Goal: Transaction & Acquisition: Book appointment/travel/reservation

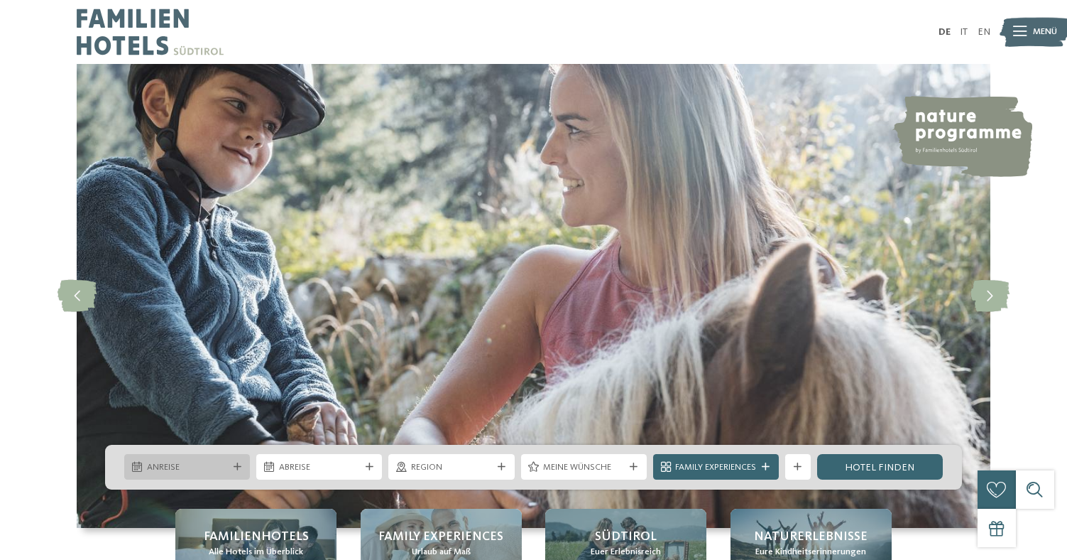
click at [241, 464] on div at bounding box center [237, 467] width 13 height 8
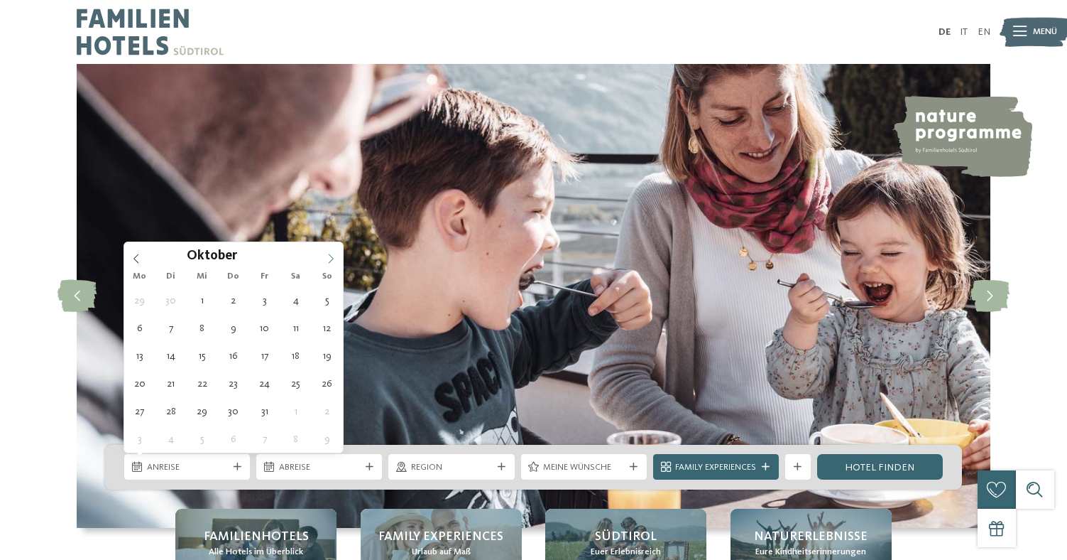
click at [326, 261] on icon at bounding box center [331, 259] width 10 height 10
type div "27.12.2025"
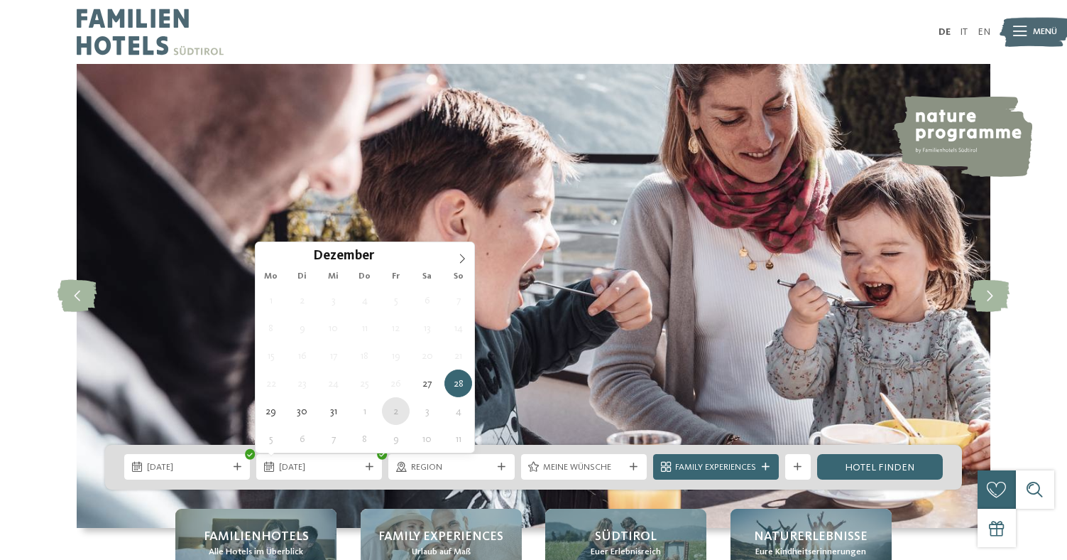
type div "02.01.2026"
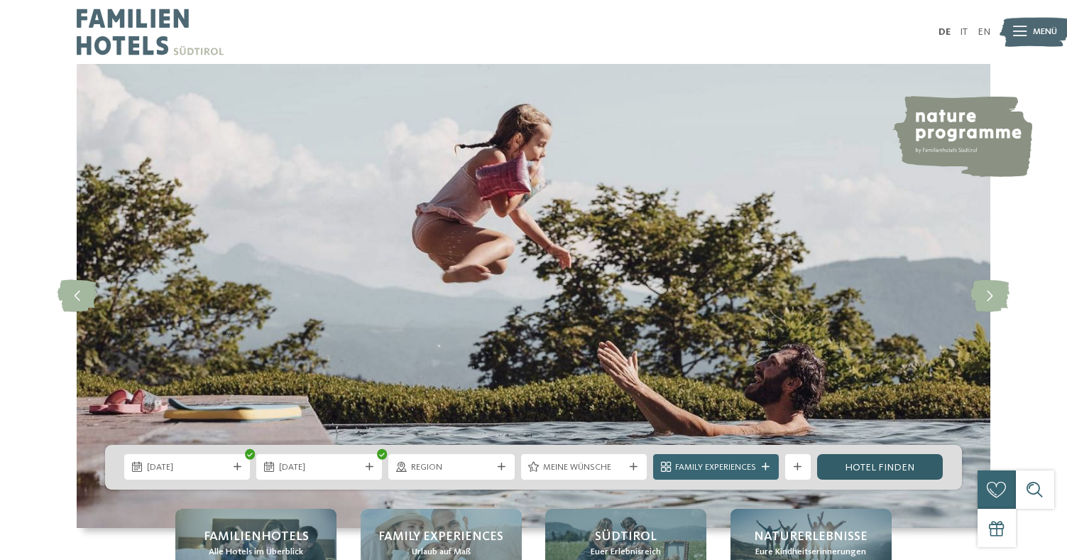
click at [857, 469] on link "Hotel finden" at bounding box center [880, 467] width 126 height 26
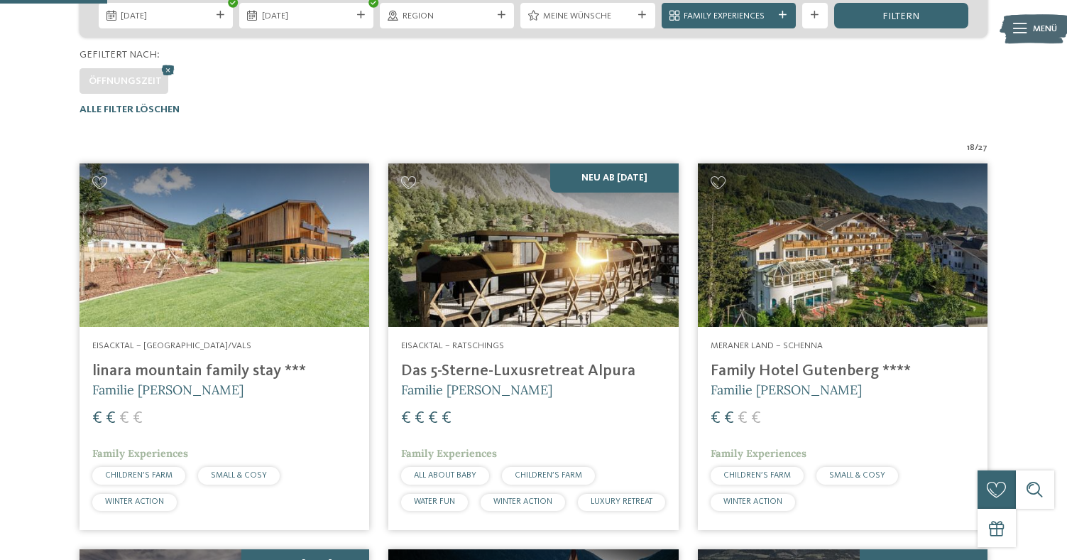
scroll to position [345, 0]
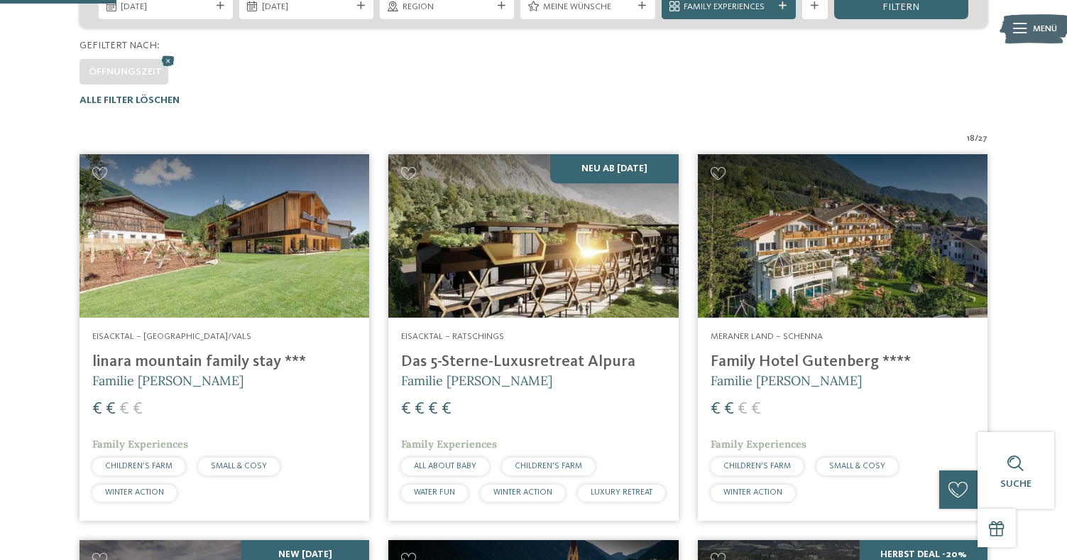
click at [273, 357] on h4 "linara mountain family stay ***" at bounding box center [224, 361] width 264 height 19
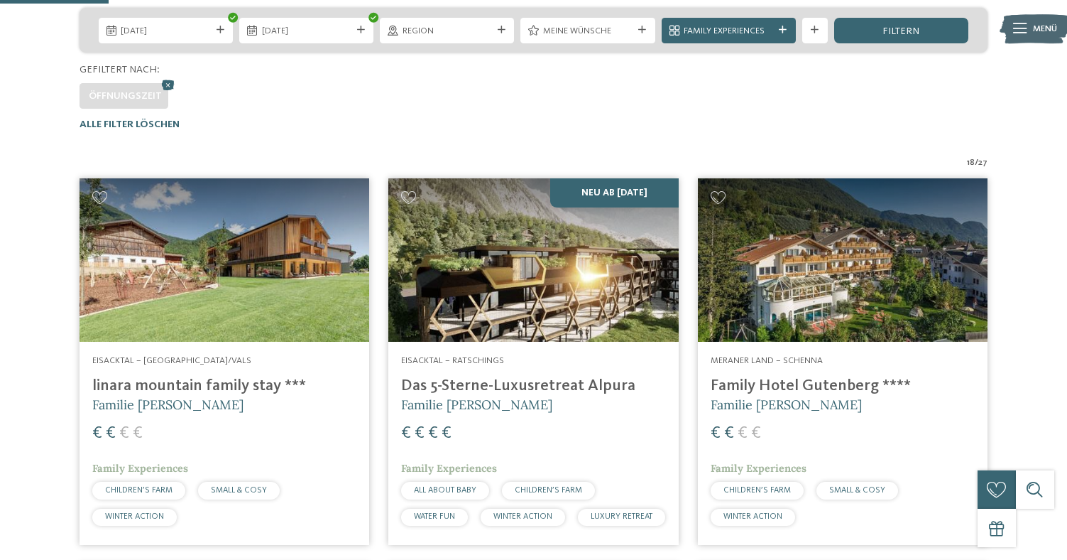
scroll to position [322, 0]
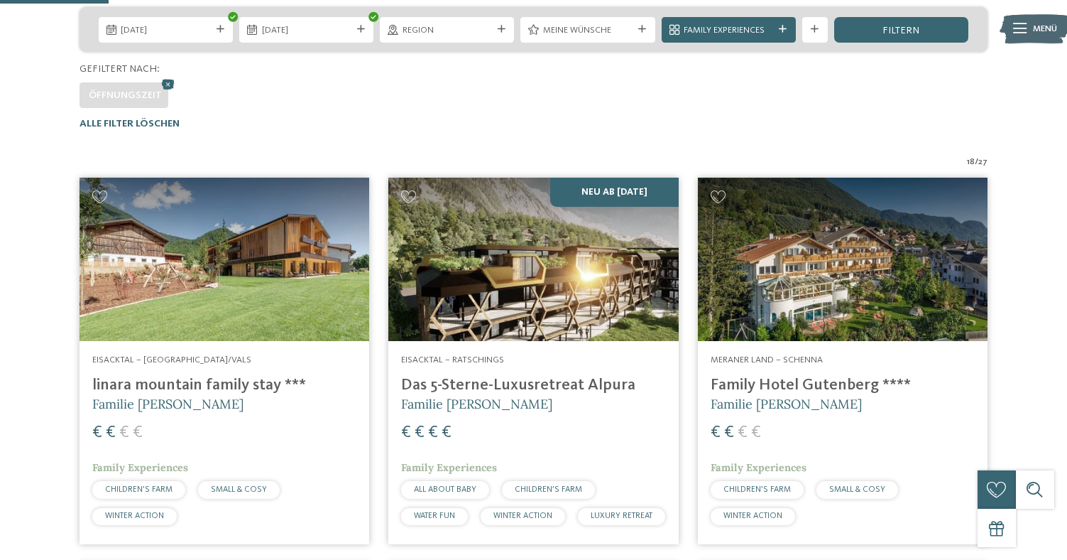
click at [521, 302] on img at bounding box center [533, 259] width 290 height 163
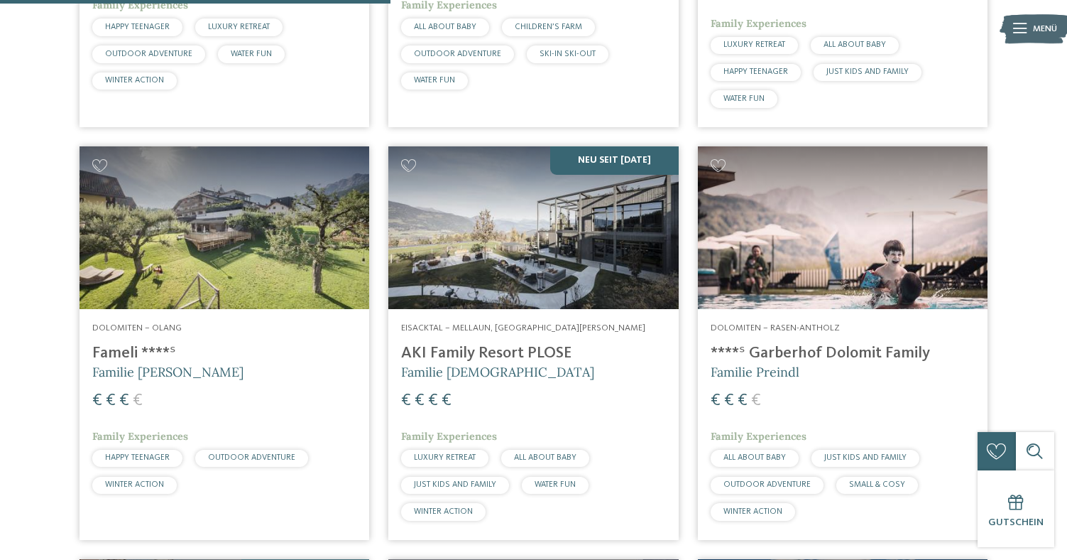
scroll to position [1172, 0]
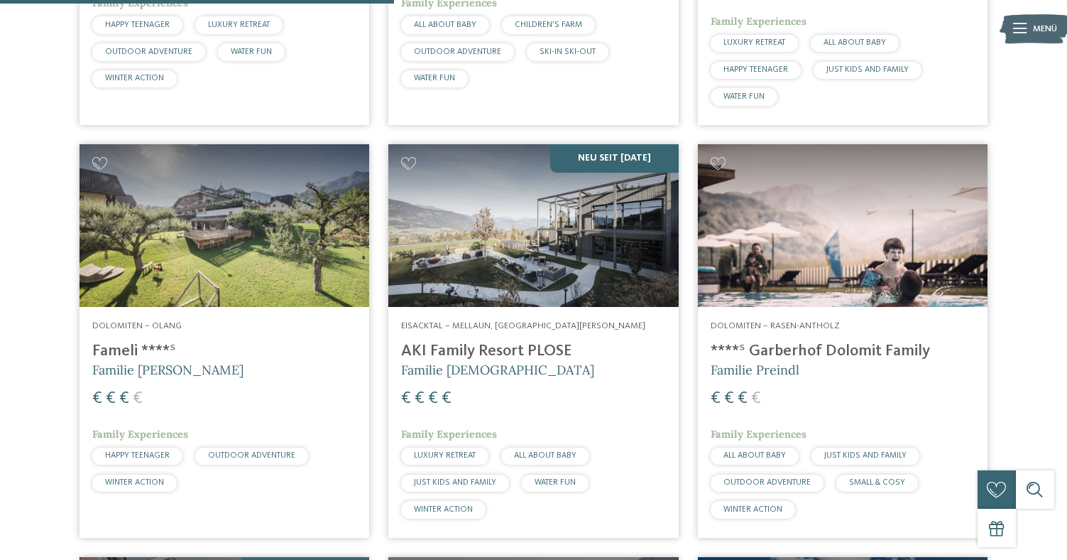
click at [126, 361] on h4 "Fameli ****ˢ" at bounding box center [224, 351] width 264 height 19
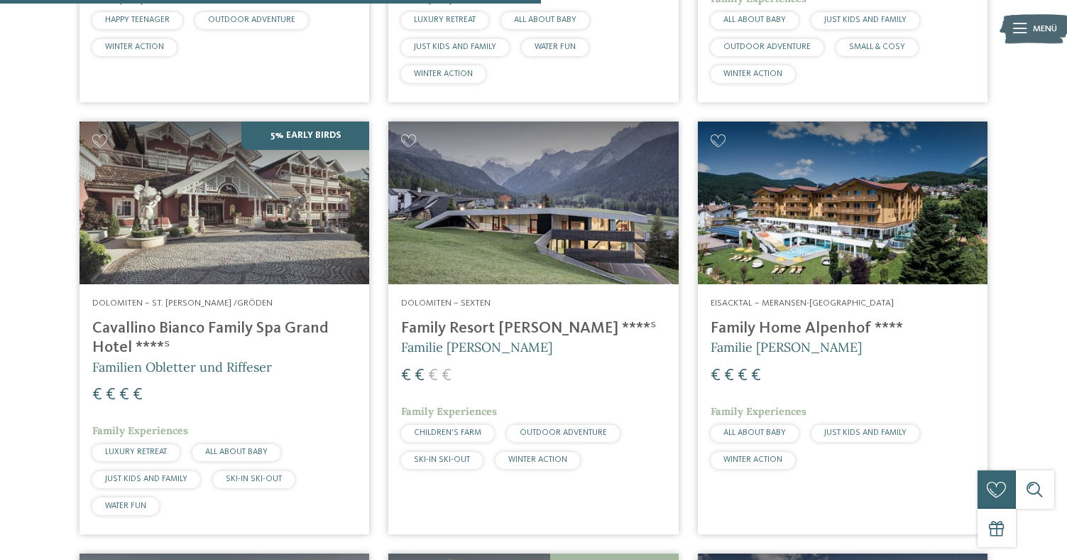
scroll to position [1609, 0]
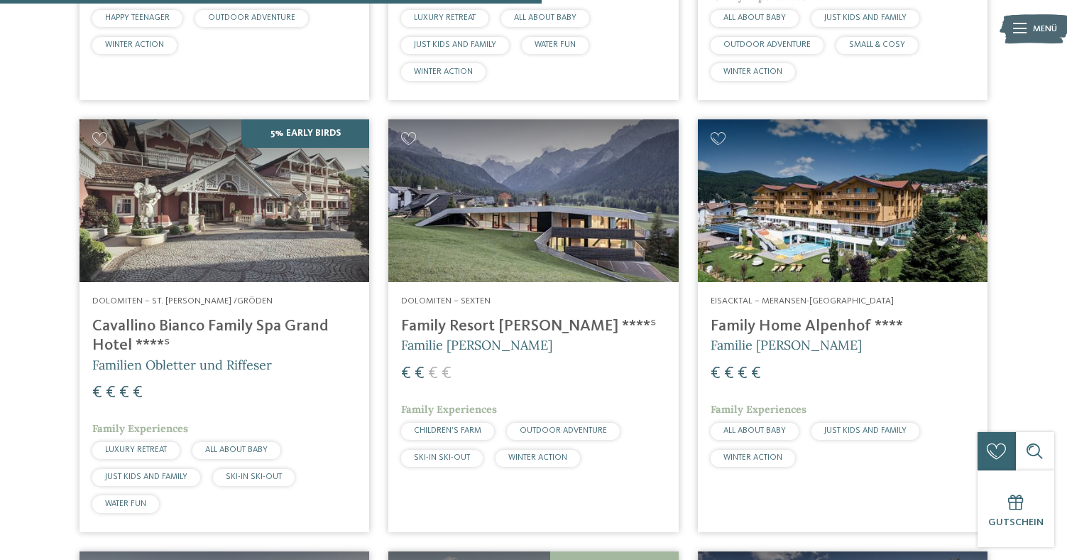
click at [482, 336] on h4 "Family Resort Rainer ****ˢ" at bounding box center [533, 326] width 264 height 19
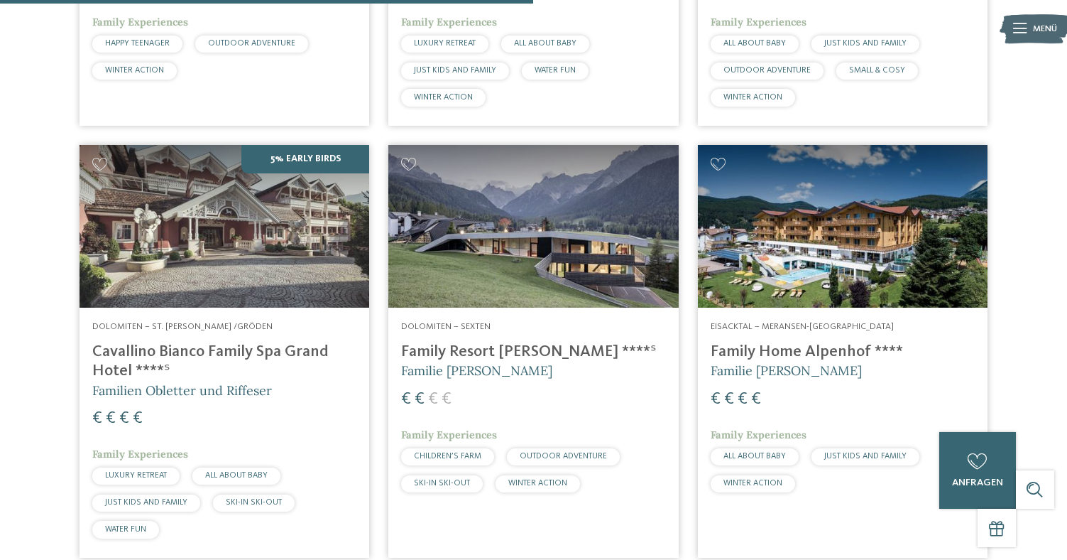
scroll to position [1588, 0]
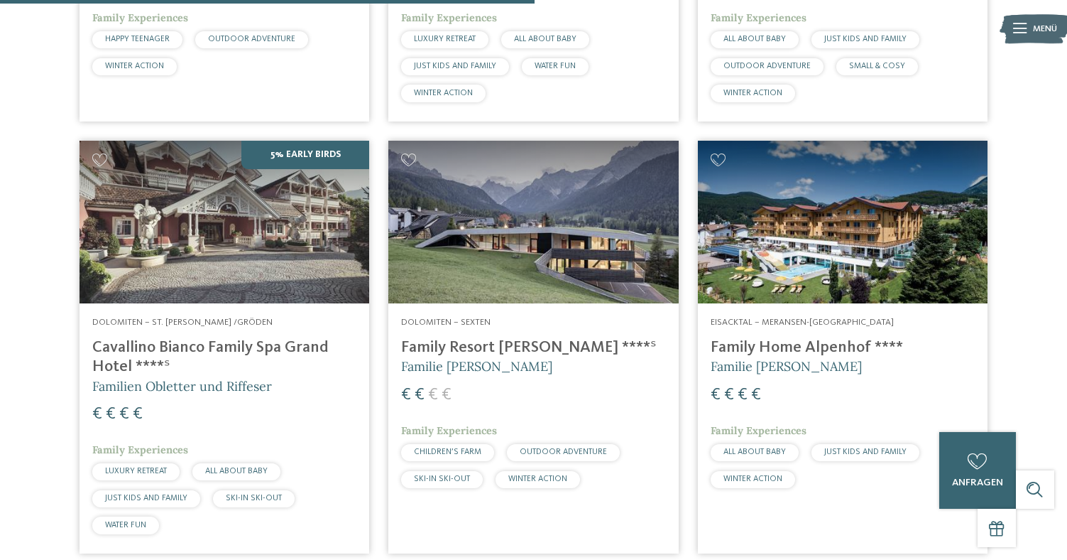
click at [187, 376] on h4 "Cavallino Bianco Family Spa Grand Hotel ****ˢ" at bounding box center [224, 357] width 264 height 38
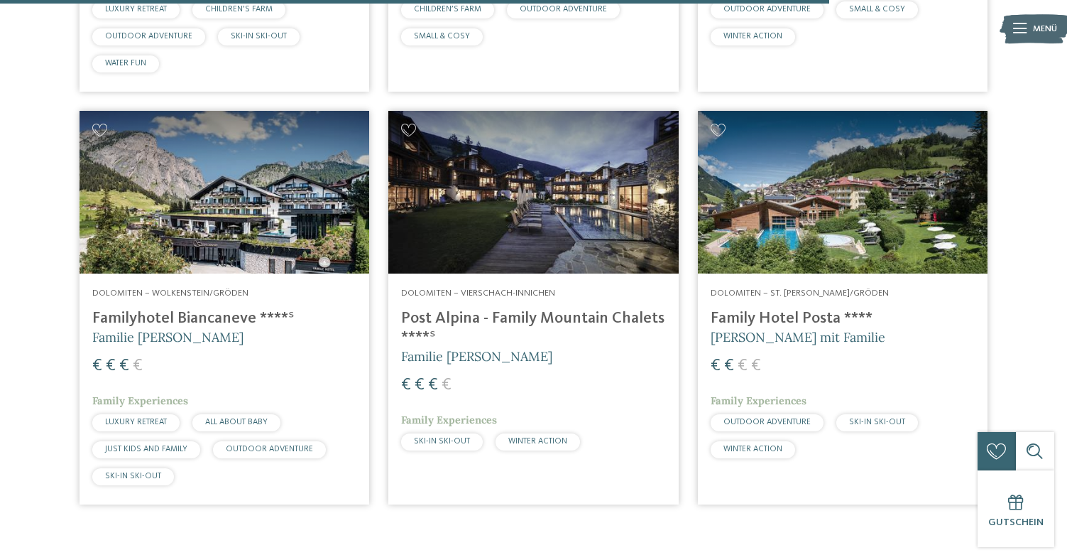
scroll to position [2467, 0]
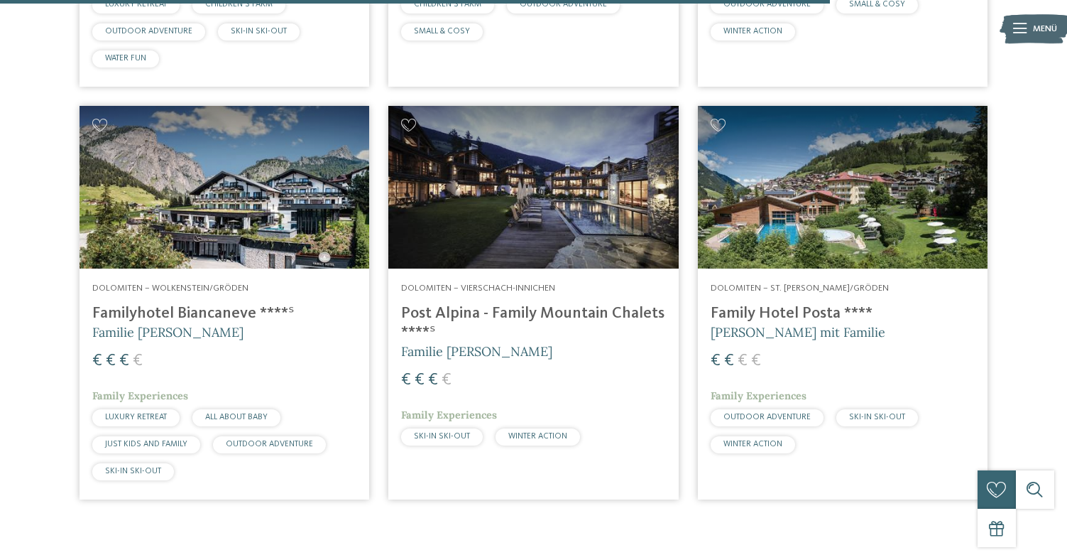
click at [198, 323] on h4 "Familyhotel Biancaneve ****ˢ" at bounding box center [224, 313] width 264 height 19
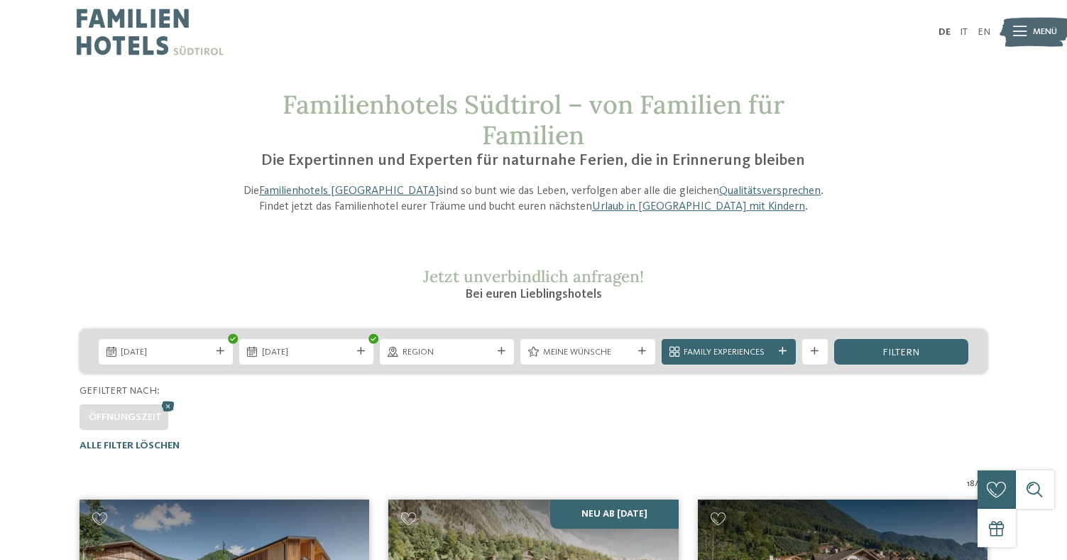
drag, startPoint x: 673, startPoint y: 345, endPoint x: 673, endPoint y: 354, distance: 9.2
click at [673, 347] on icon at bounding box center [675, 352] width 10 height 10
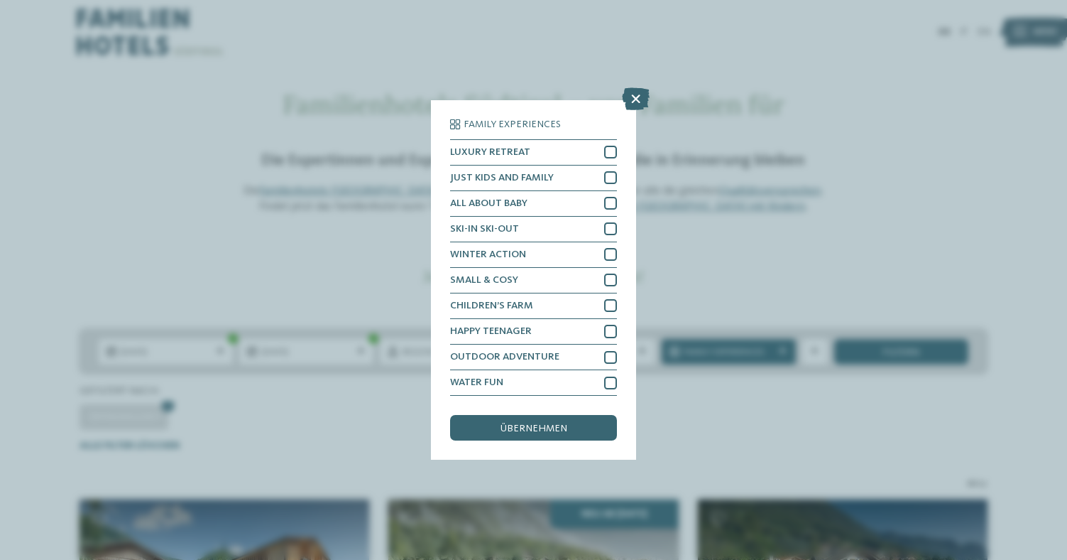
scroll to position [24, 0]
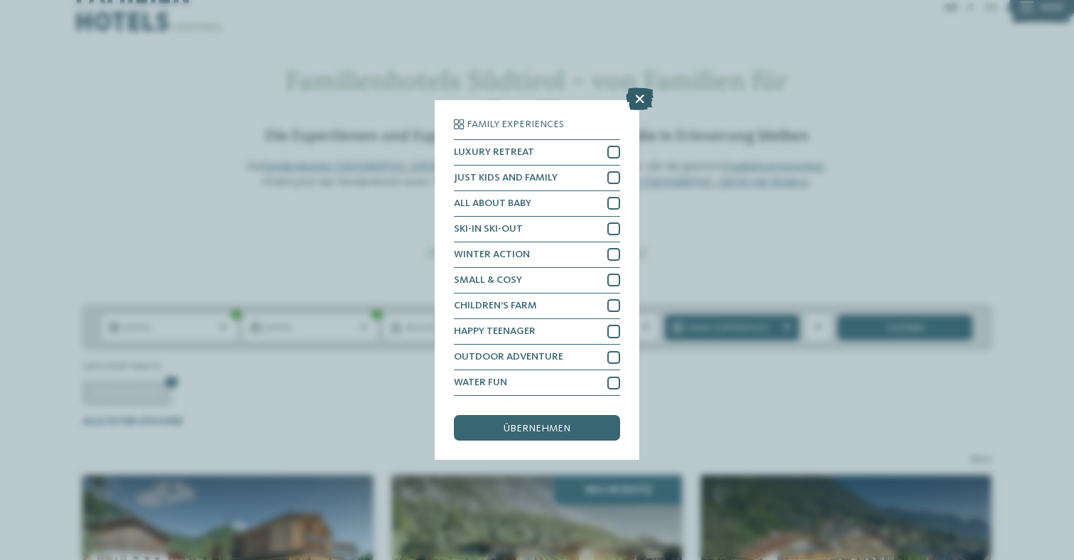
click at [635, 87] on icon at bounding box center [640, 98] width 28 height 23
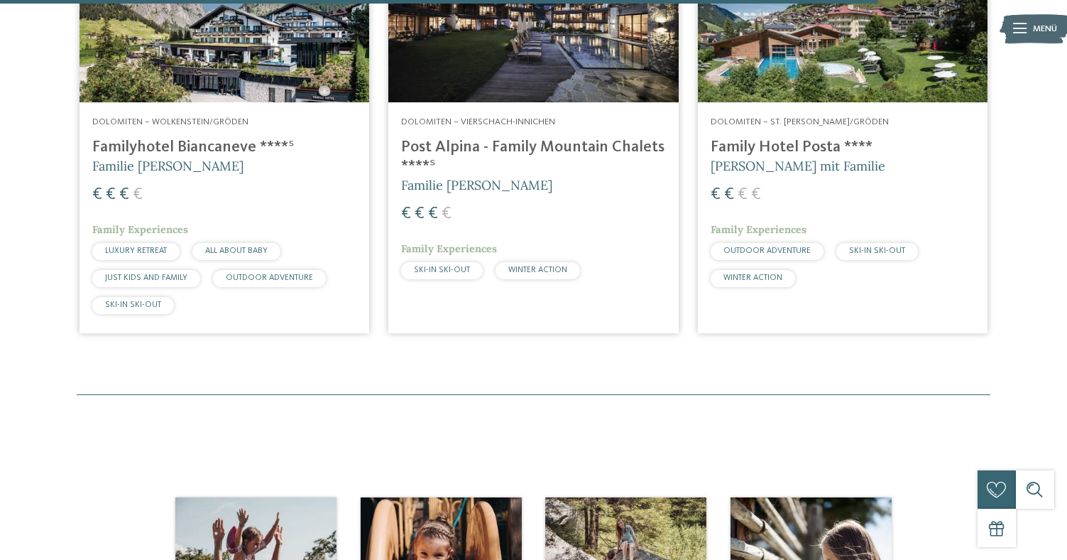
scroll to position [2631, 0]
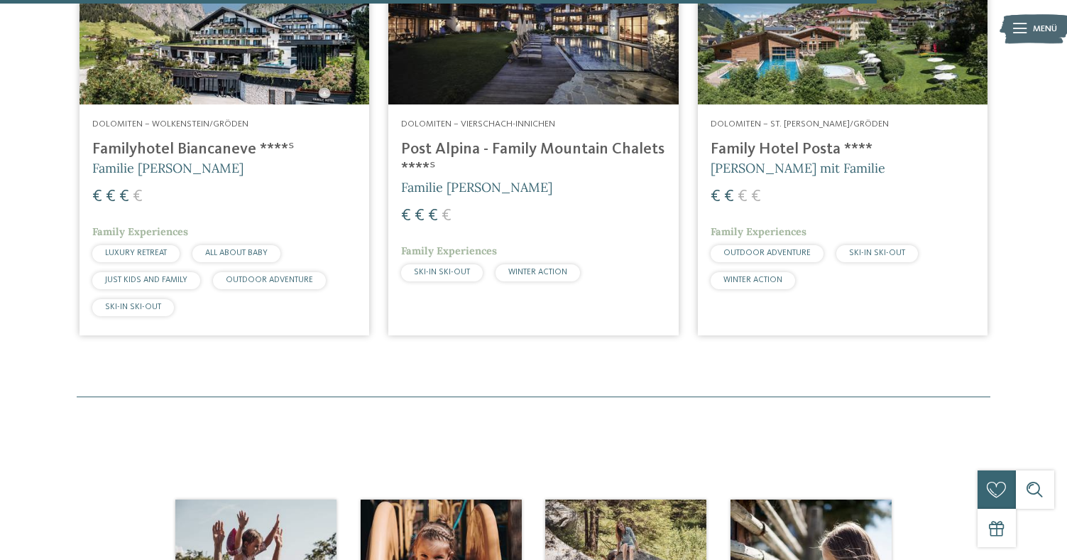
click at [775, 159] on h4 "Family Hotel Posta ****" at bounding box center [843, 149] width 264 height 19
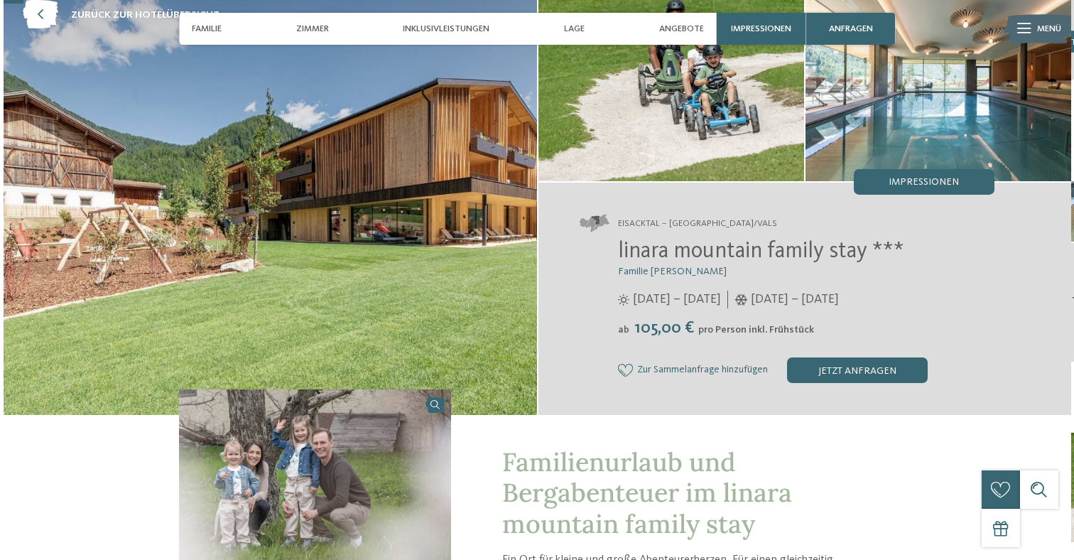
scroll to position [76, 0]
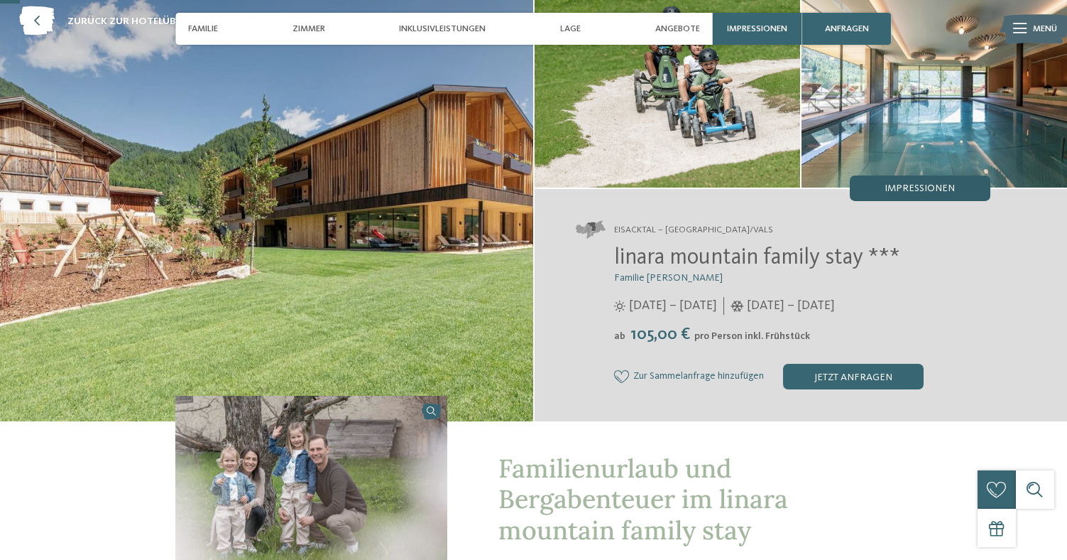
click at [933, 192] on span "Impressionen" at bounding box center [920, 188] width 70 height 10
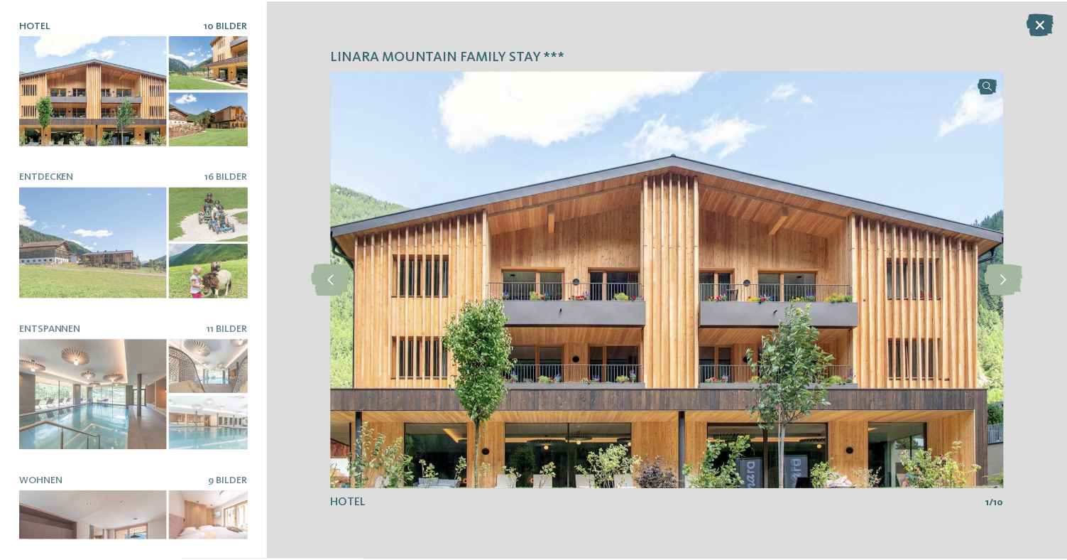
scroll to position [0, 0]
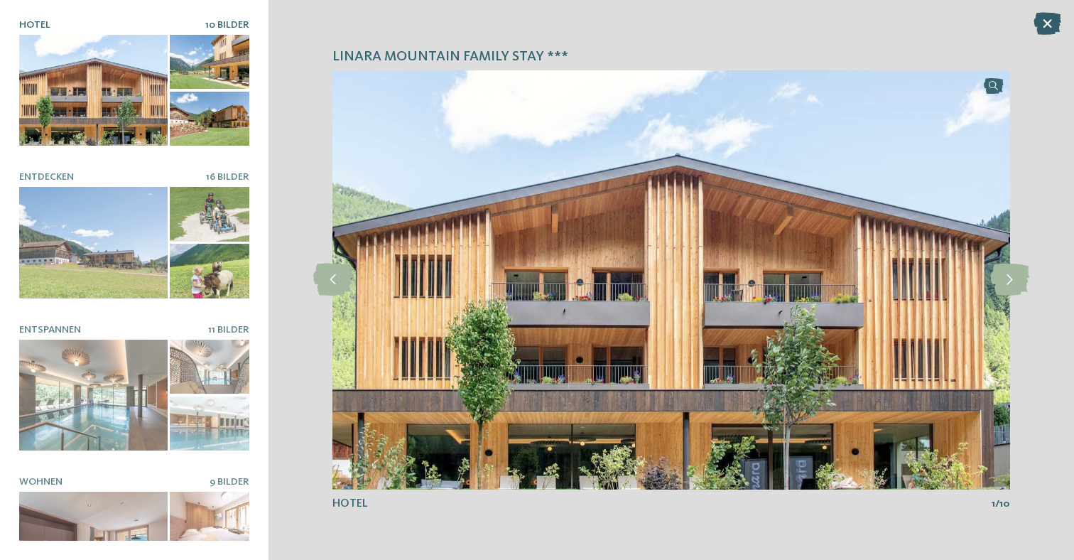
click at [1045, 22] on icon at bounding box center [1047, 23] width 28 height 23
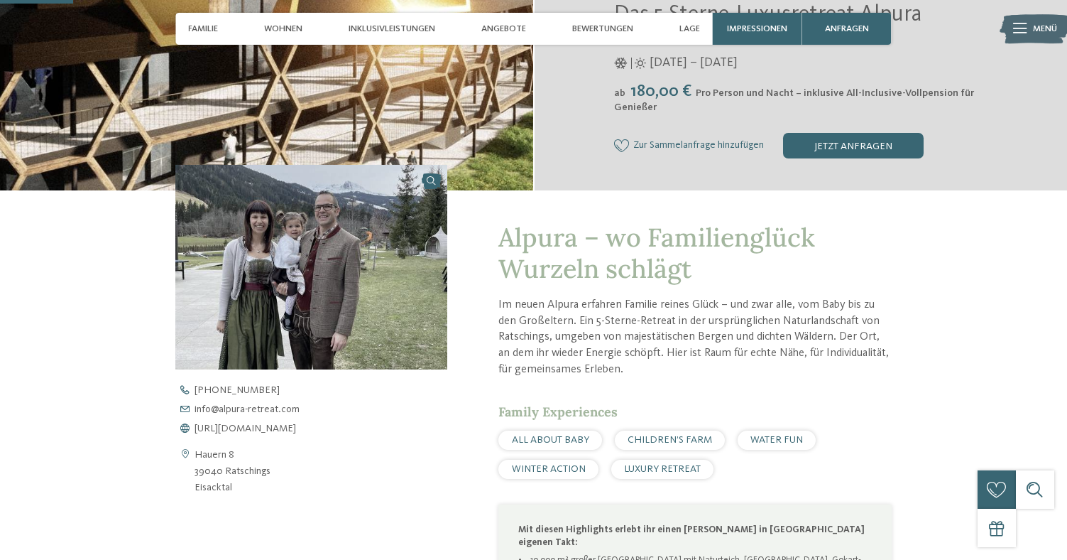
scroll to position [322, 0]
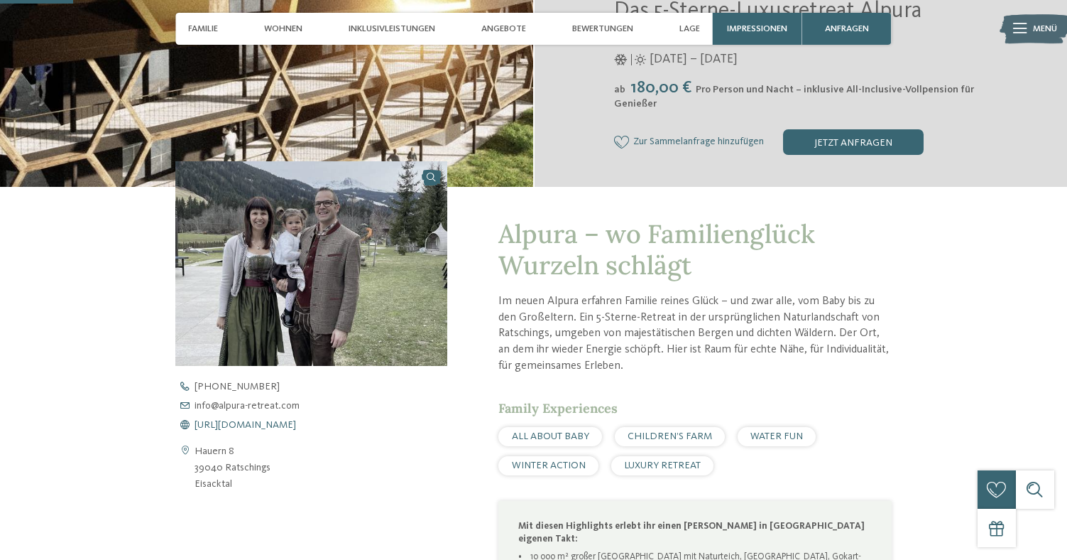
click at [268, 421] on span "https://www.alpura-retreat.com/" at bounding box center [246, 425] width 102 height 10
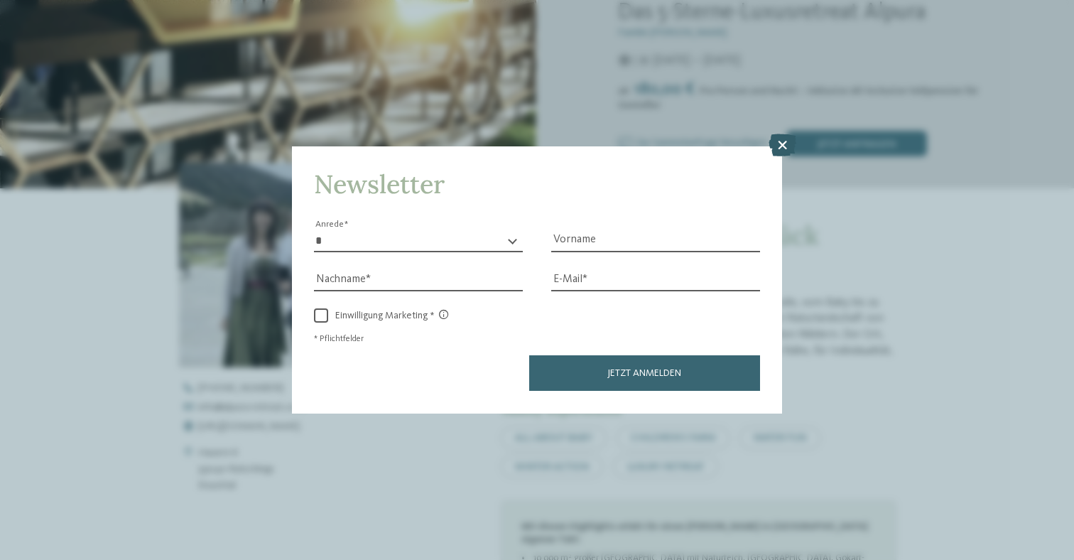
click at [785, 134] on icon at bounding box center [782, 145] width 28 height 23
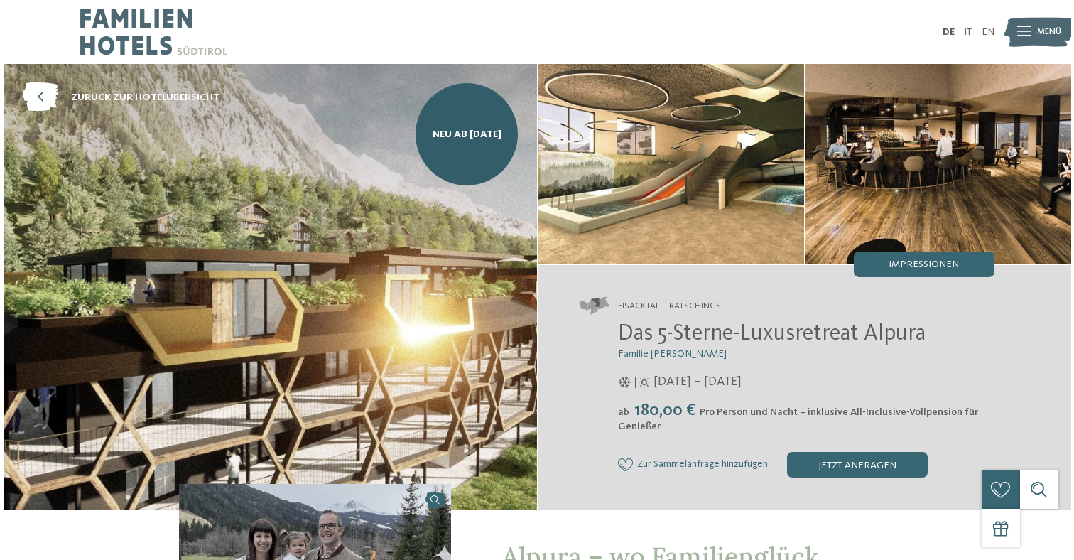
scroll to position [0, 0]
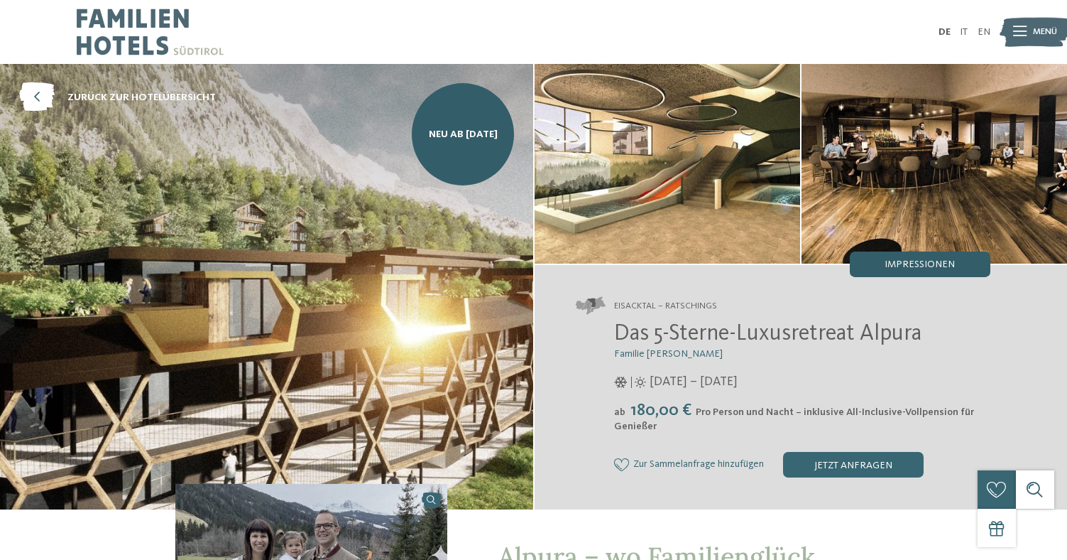
click at [927, 268] on span "Impressionen" at bounding box center [920, 264] width 70 height 10
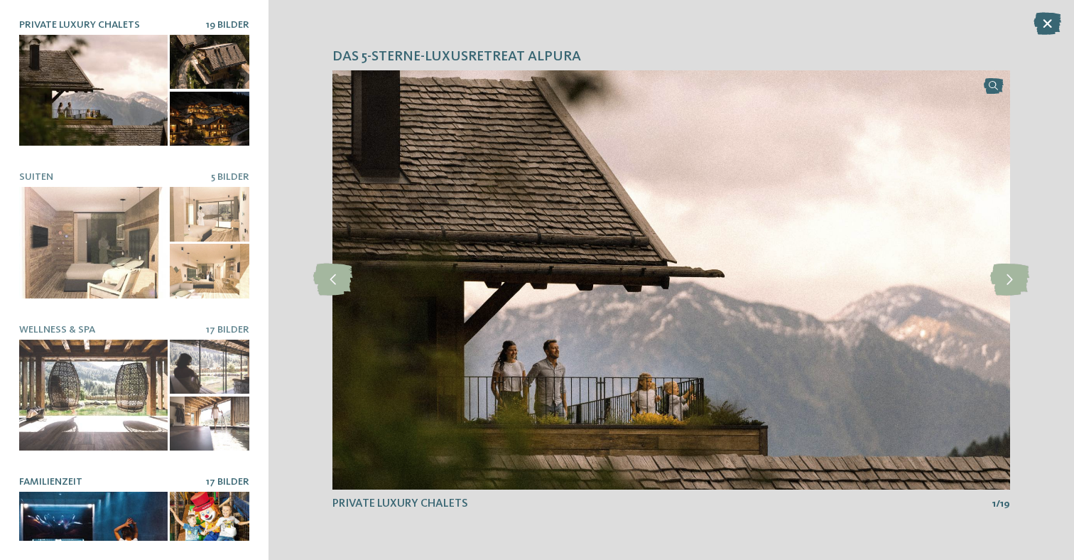
click at [124, 500] on div at bounding box center [93, 546] width 148 height 111
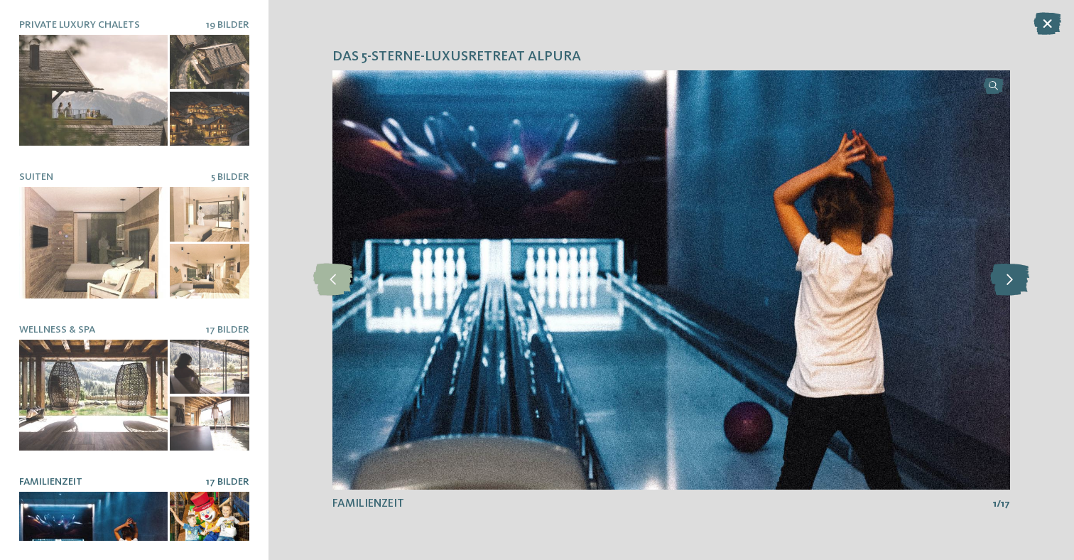
click at [1014, 278] on icon at bounding box center [1009, 279] width 39 height 32
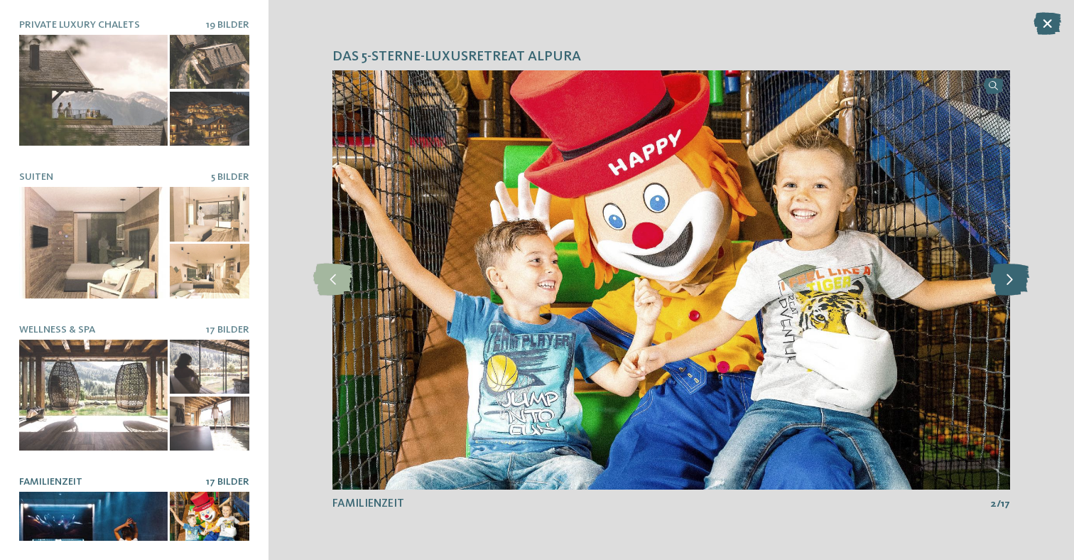
click at [1014, 278] on icon at bounding box center [1009, 279] width 39 height 32
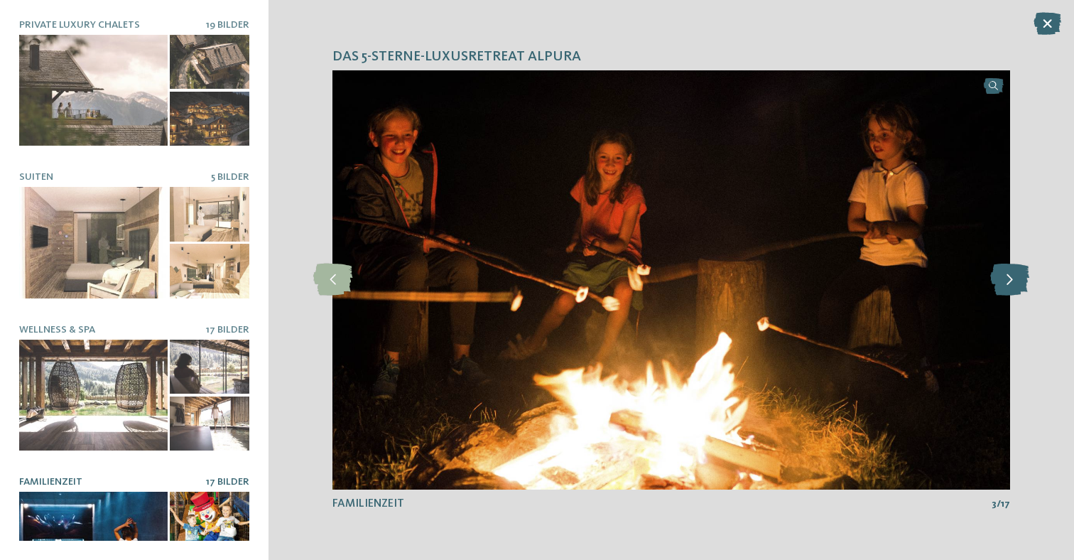
click at [1014, 278] on icon at bounding box center [1009, 279] width 39 height 32
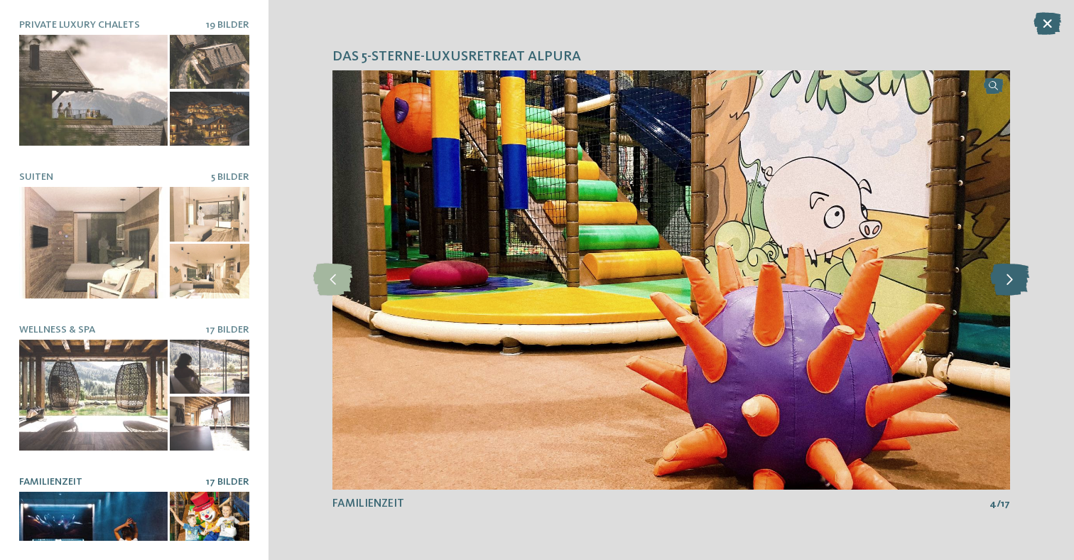
click at [1014, 278] on icon at bounding box center [1009, 279] width 39 height 32
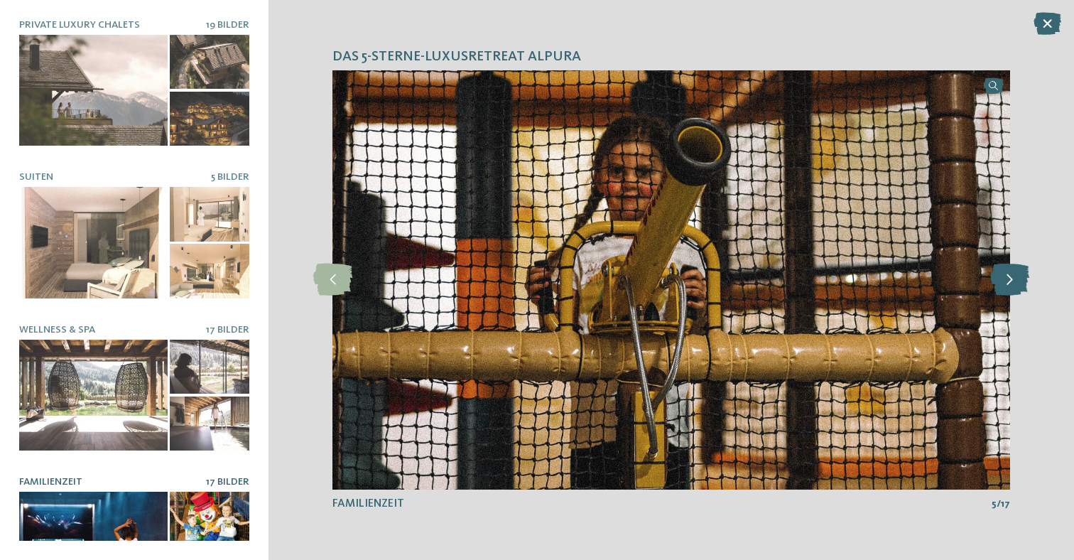
click at [1014, 278] on icon at bounding box center [1009, 279] width 39 height 32
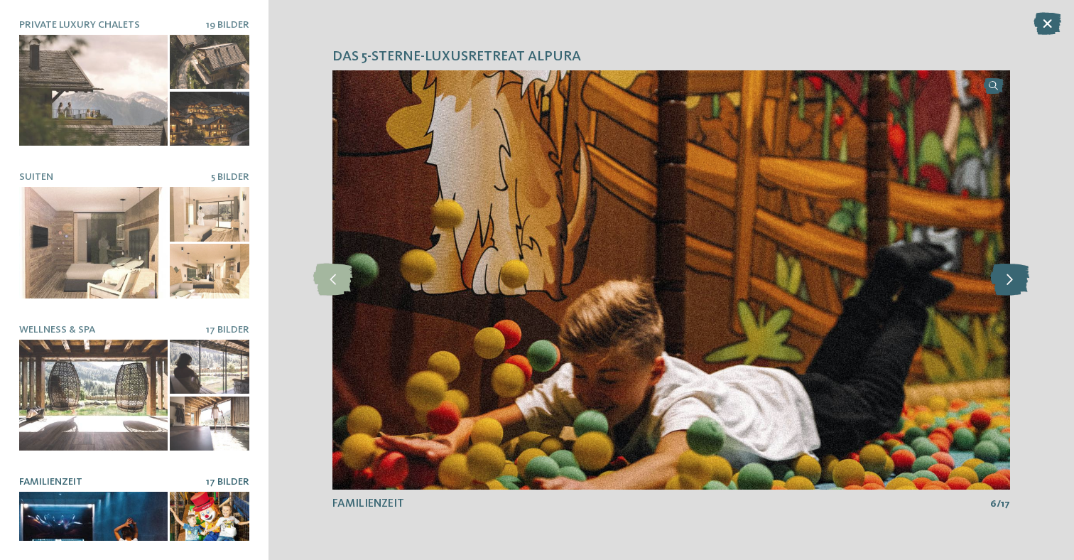
click at [1014, 278] on icon at bounding box center [1009, 279] width 39 height 32
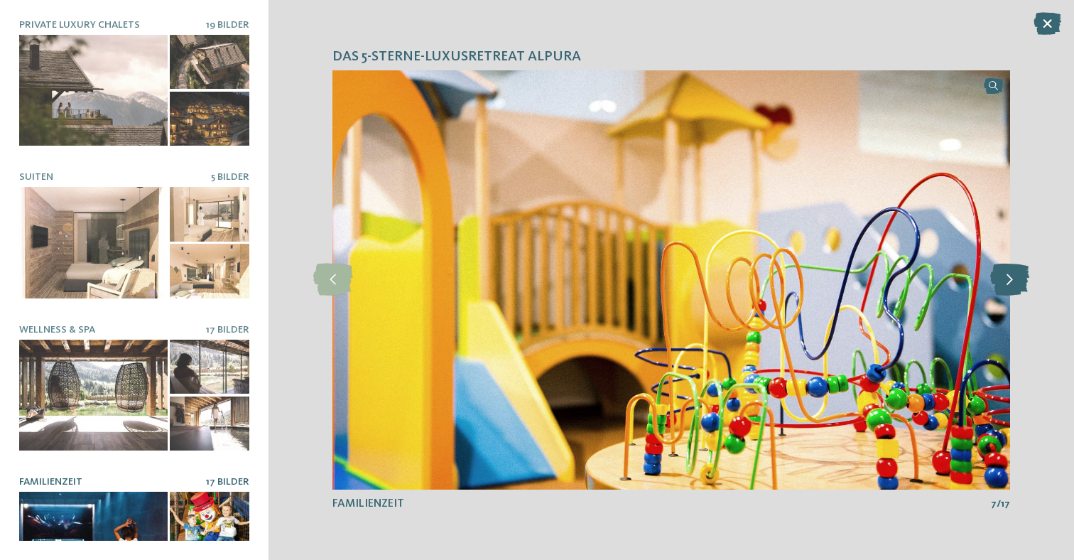
click at [1014, 278] on icon at bounding box center [1009, 279] width 39 height 32
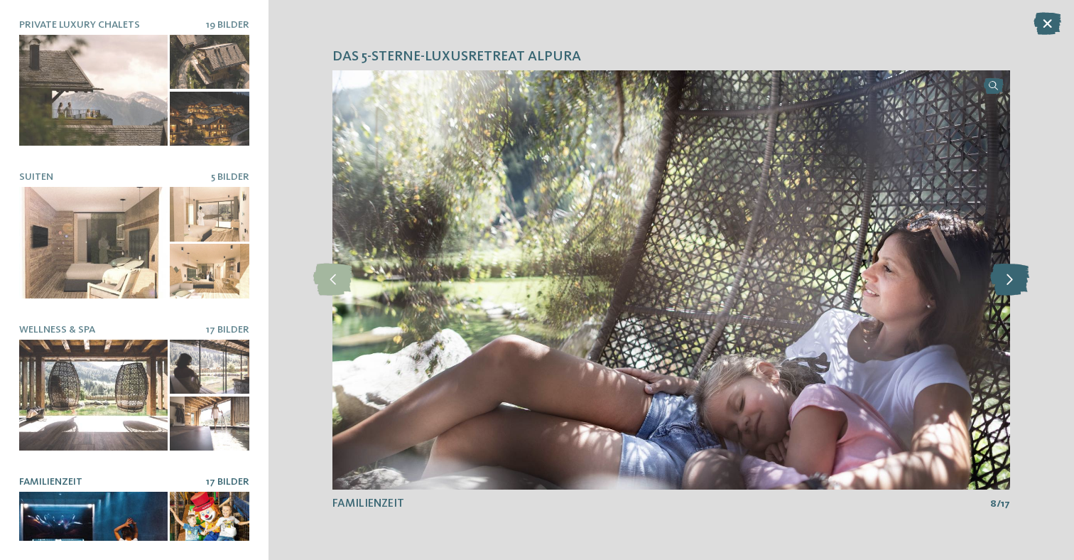
click at [1014, 278] on icon at bounding box center [1009, 279] width 39 height 32
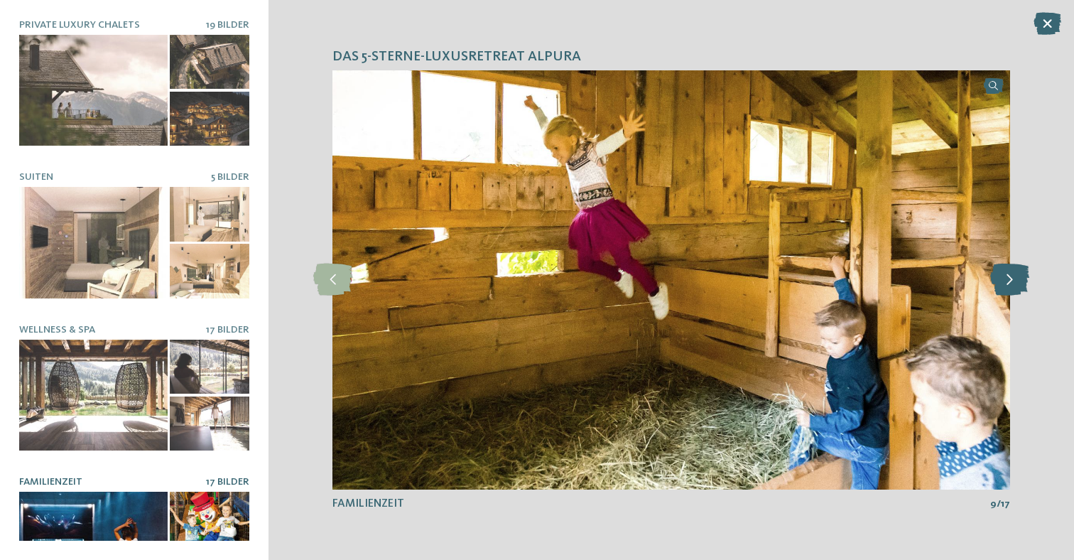
click at [1014, 278] on icon at bounding box center [1009, 279] width 39 height 32
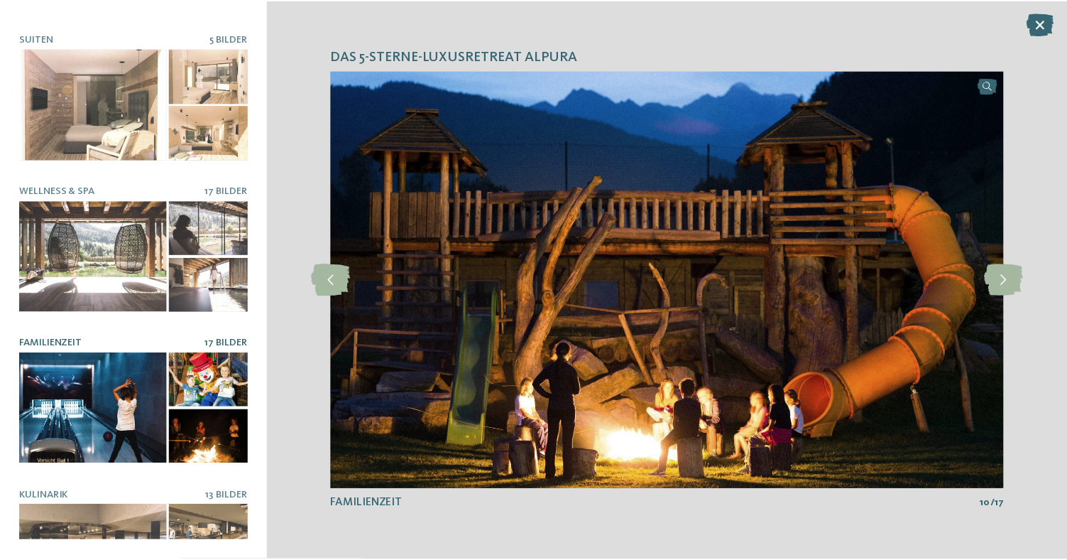
scroll to position [136, 0]
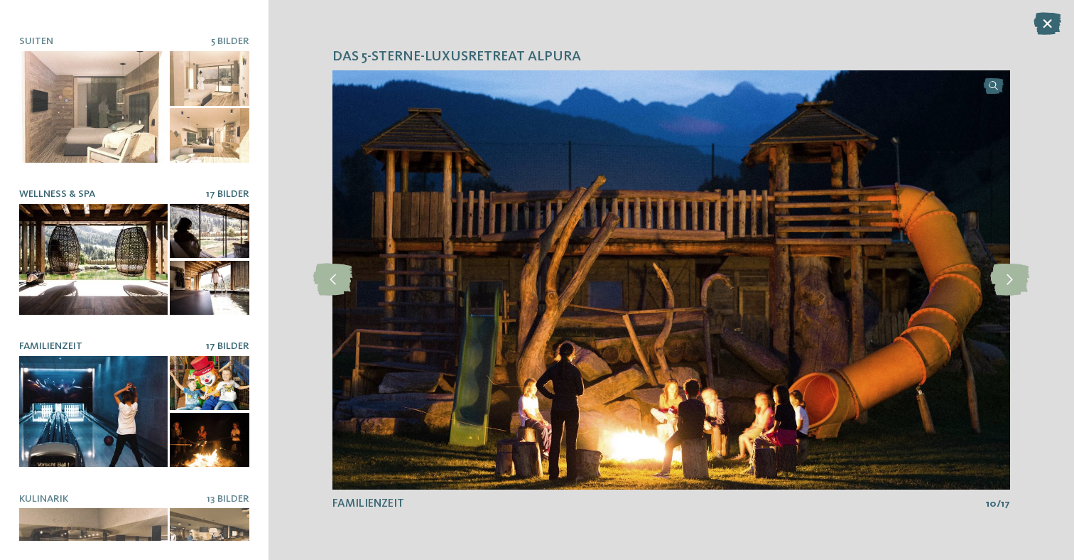
click at [133, 282] on div at bounding box center [93, 259] width 148 height 111
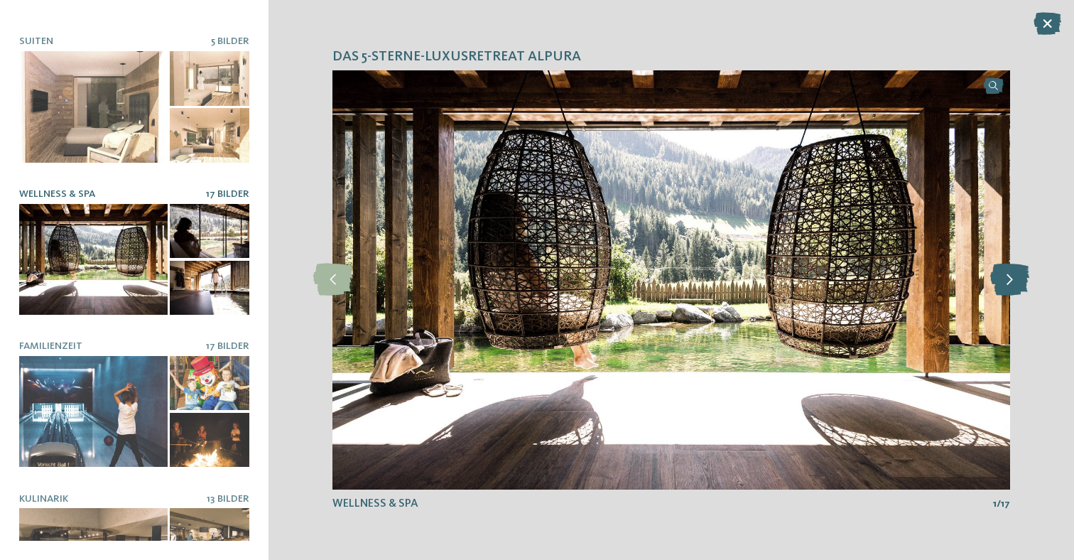
click at [992, 285] on icon at bounding box center [1009, 279] width 39 height 32
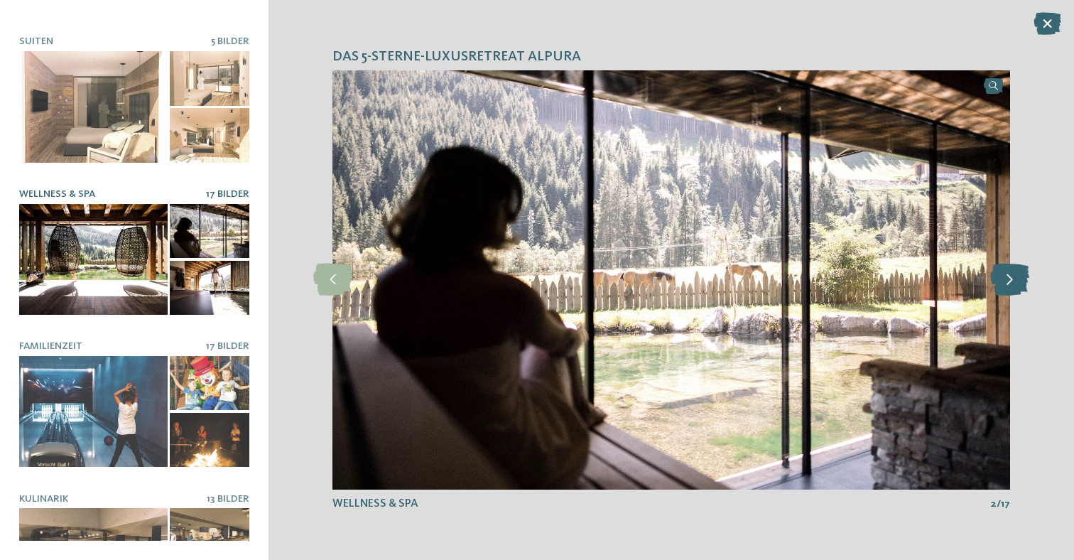
click at [992, 285] on icon at bounding box center [1009, 279] width 39 height 32
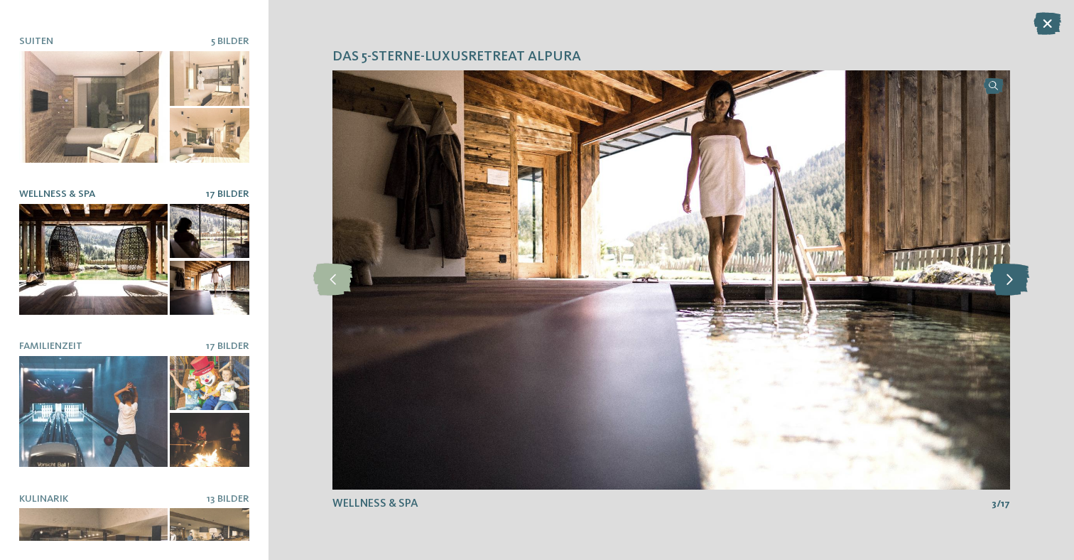
click at [992, 285] on icon at bounding box center [1009, 279] width 39 height 32
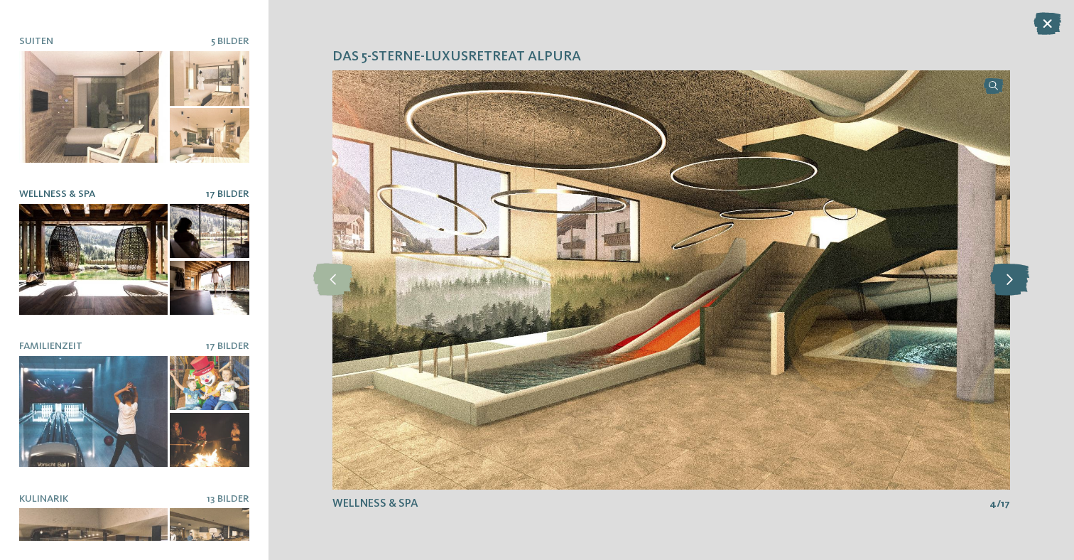
click at [992, 285] on icon at bounding box center [1009, 279] width 39 height 32
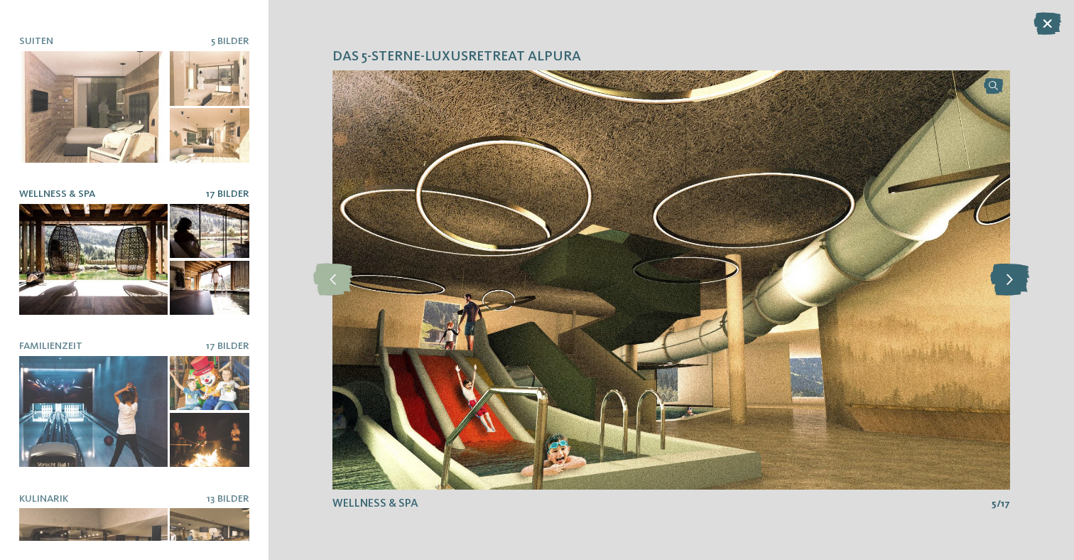
click at [1006, 279] on icon at bounding box center [1009, 279] width 39 height 32
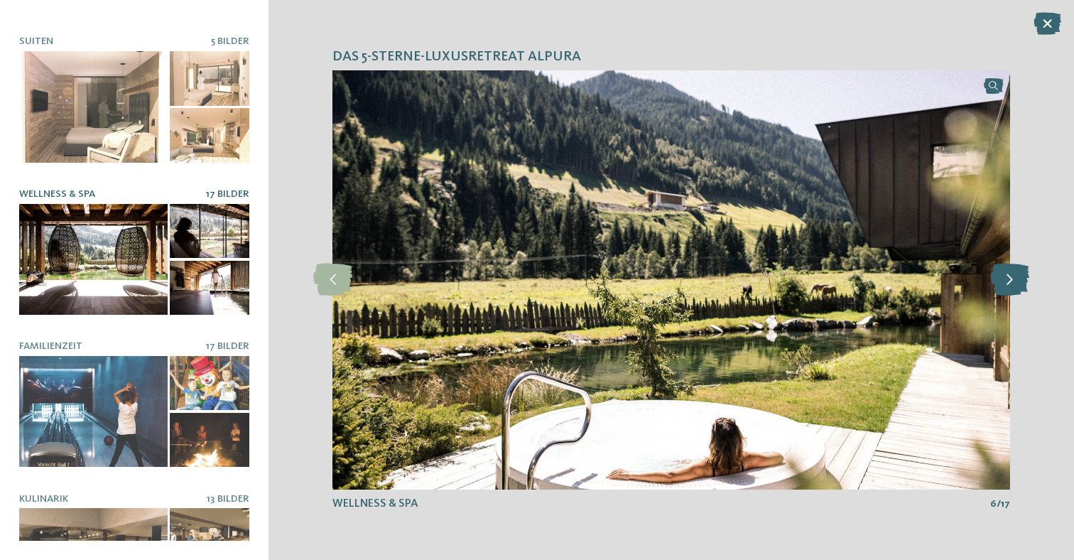
click at [1006, 279] on icon at bounding box center [1009, 279] width 39 height 32
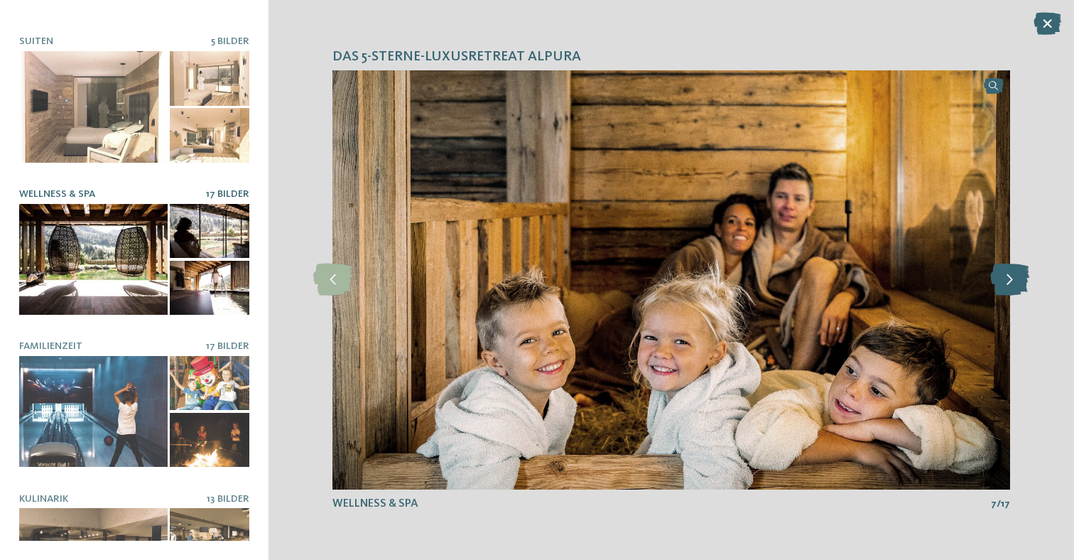
click at [1006, 279] on icon at bounding box center [1009, 279] width 39 height 32
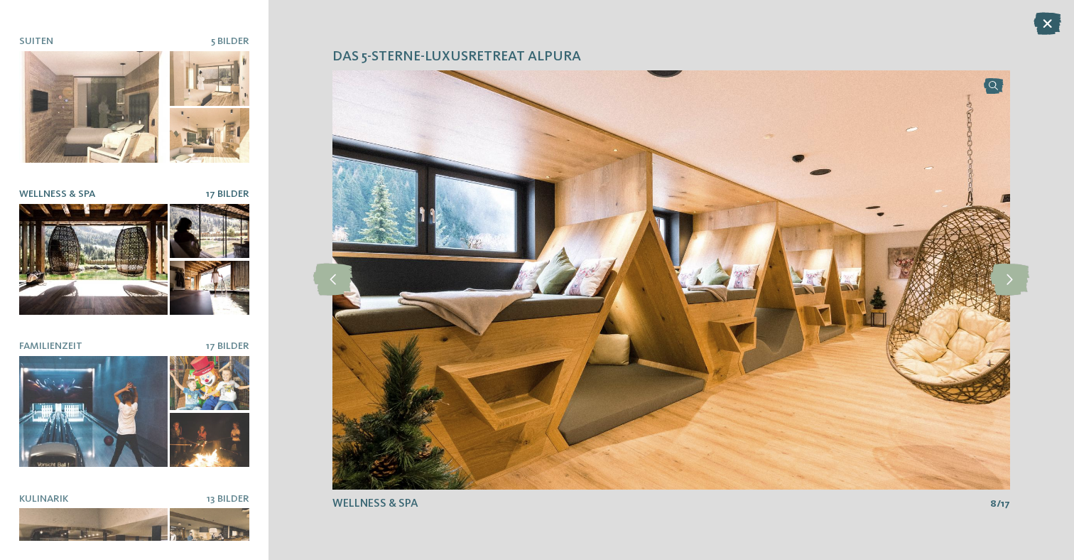
click at [1052, 21] on icon at bounding box center [1047, 23] width 28 height 23
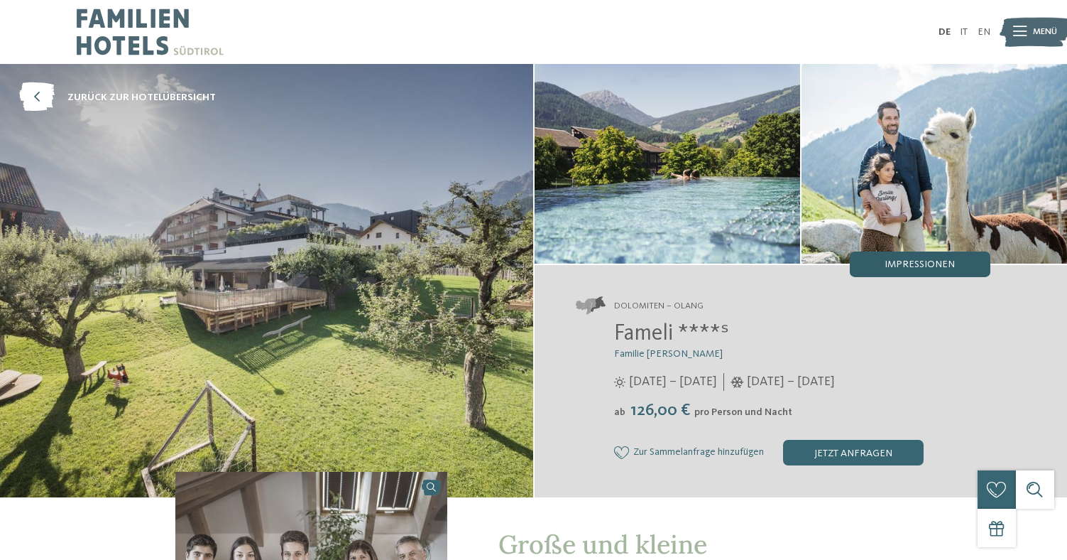
click at [912, 268] on span "Impressionen" at bounding box center [920, 264] width 70 height 10
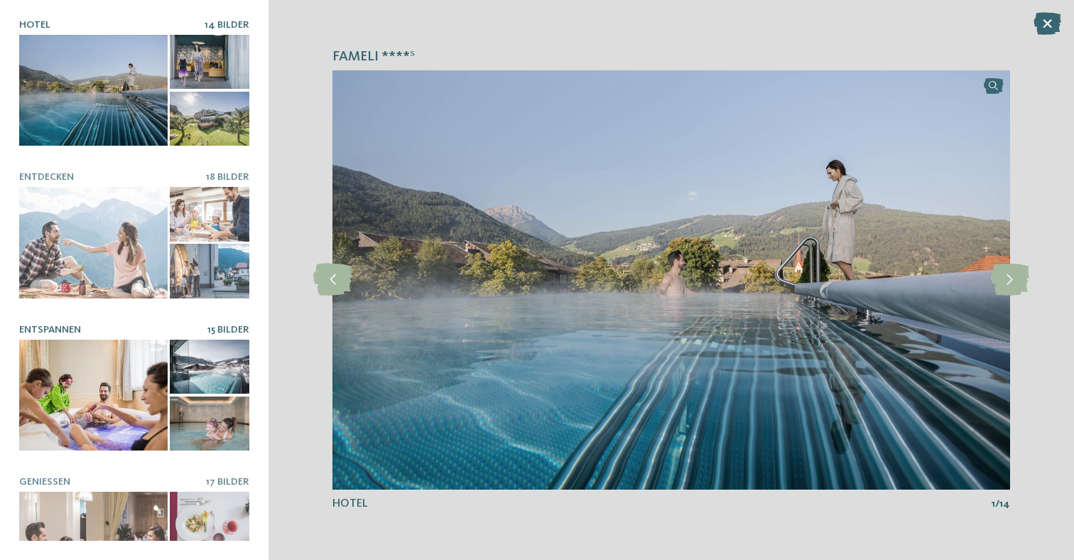
click at [217, 361] on div at bounding box center [210, 366] width 80 height 54
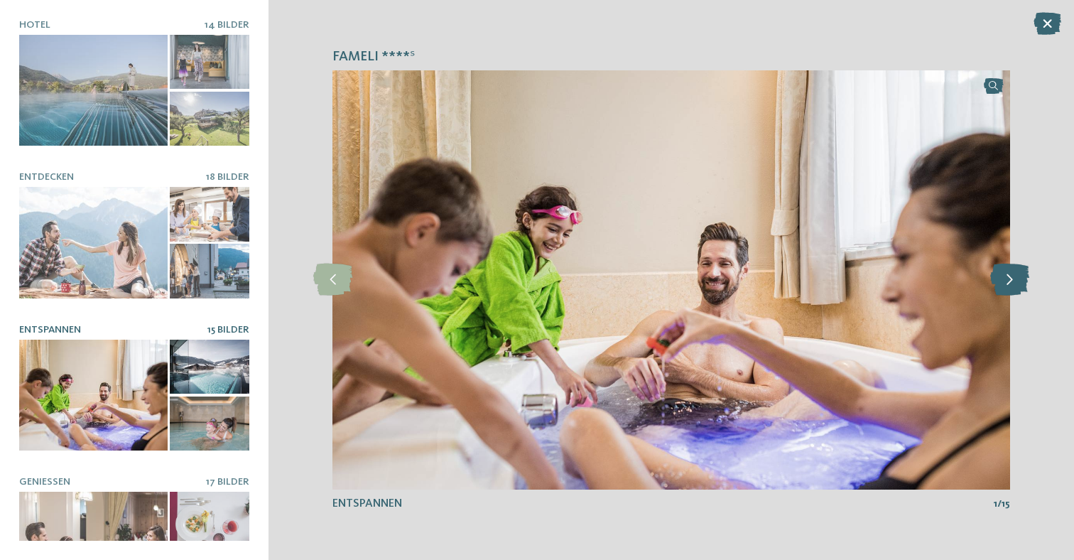
click at [1007, 285] on icon at bounding box center [1009, 279] width 39 height 32
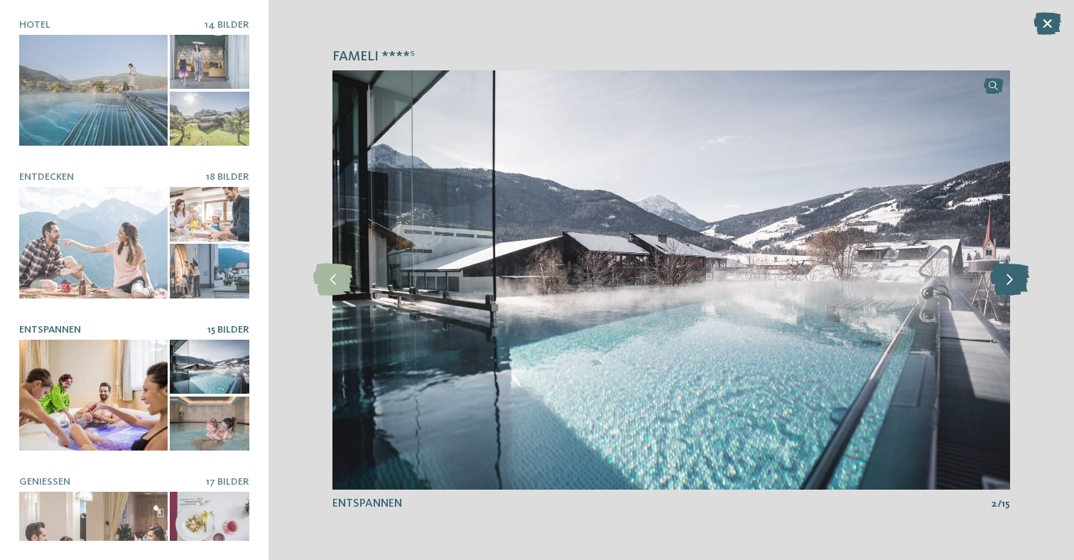
click at [1007, 285] on icon at bounding box center [1009, 279] width 39 height 32
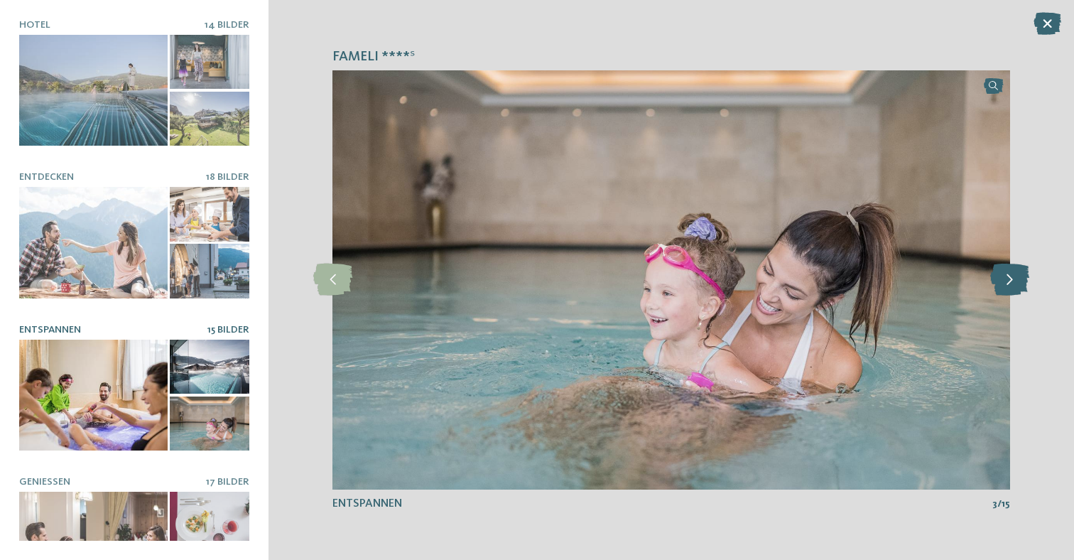
click at [1007, 285] on icon at bounding box center [1009, 279] width 39 height 32
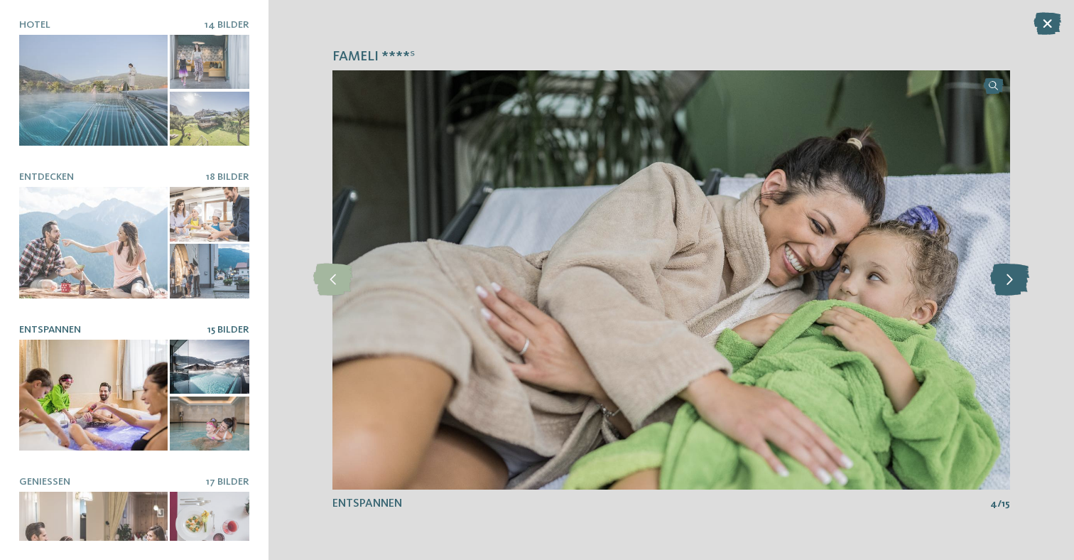
click at [1007, 285] on icon at bounding box center [1009, 279] width 39 height 32
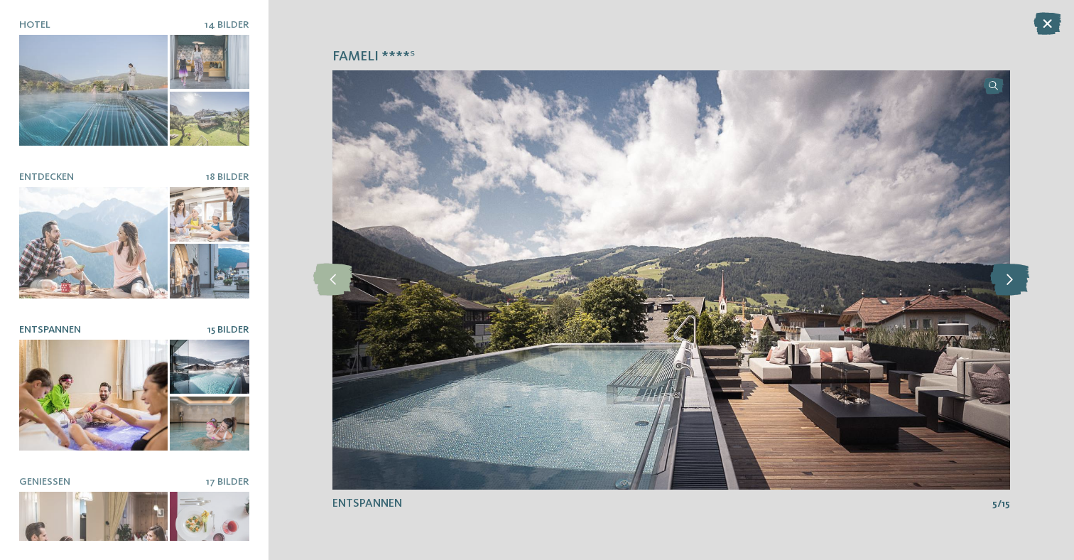
click at [1007, 285] on icon at bounding box center [1009, 279] width 39 height 32
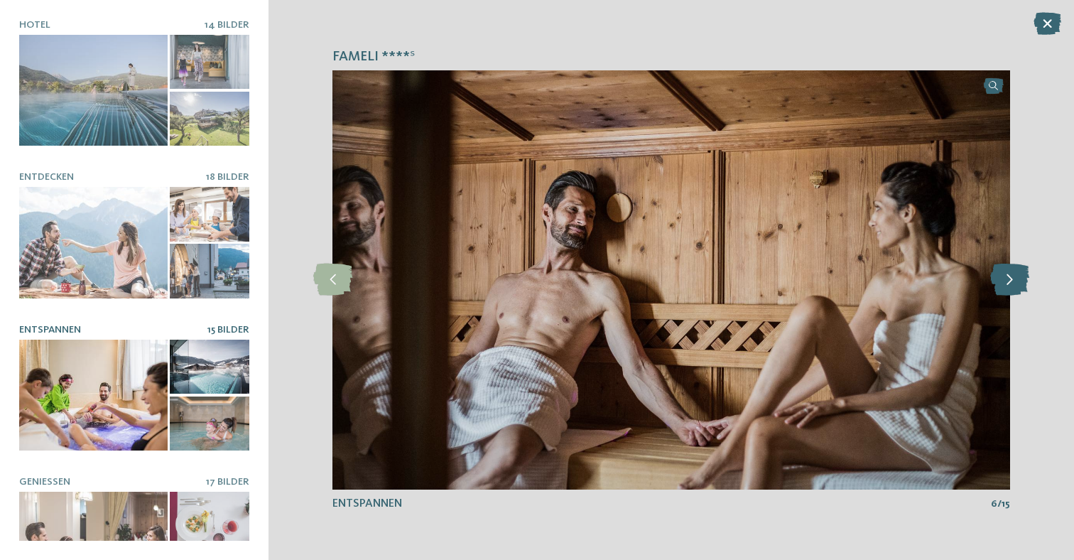
click at [1007, 285] on icon at bounding box center [1009, 279] width 39 height 32
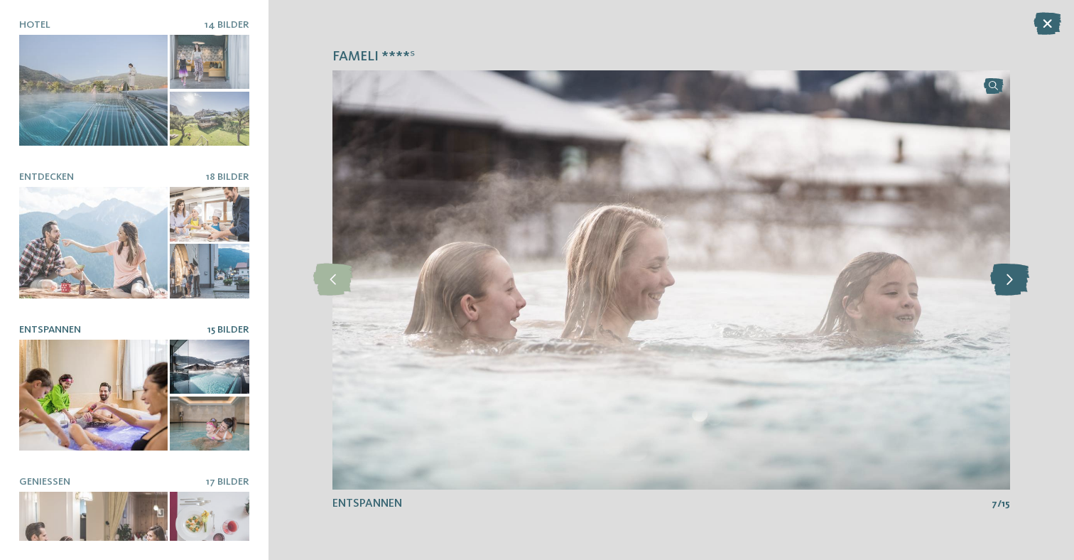
click at [1007, 285] on icon at bounding box center [1009, 279] width 39 height 32
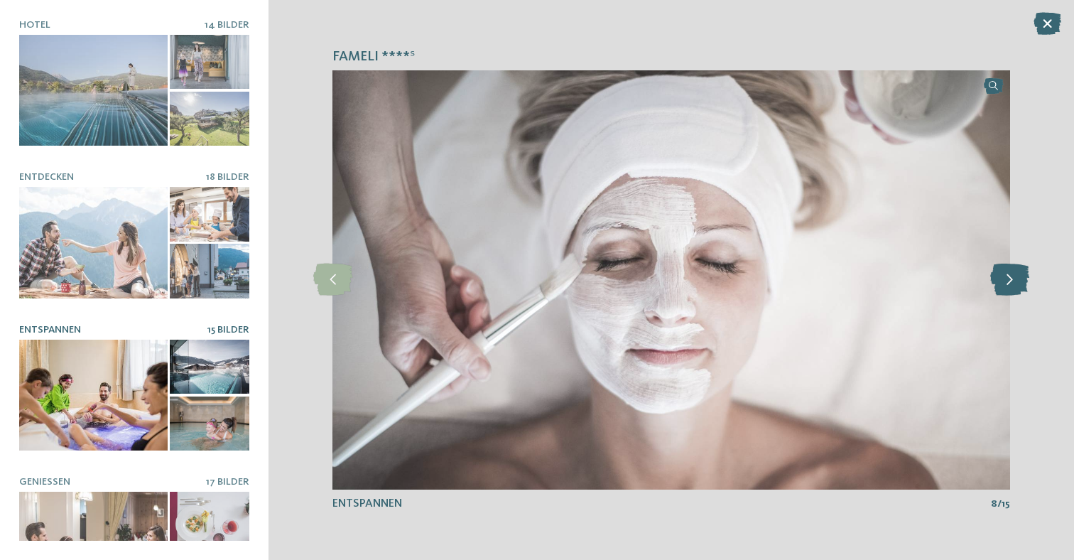
click at [1007, 285] on icon at bounding box center [1009, 279] width 39 height 32
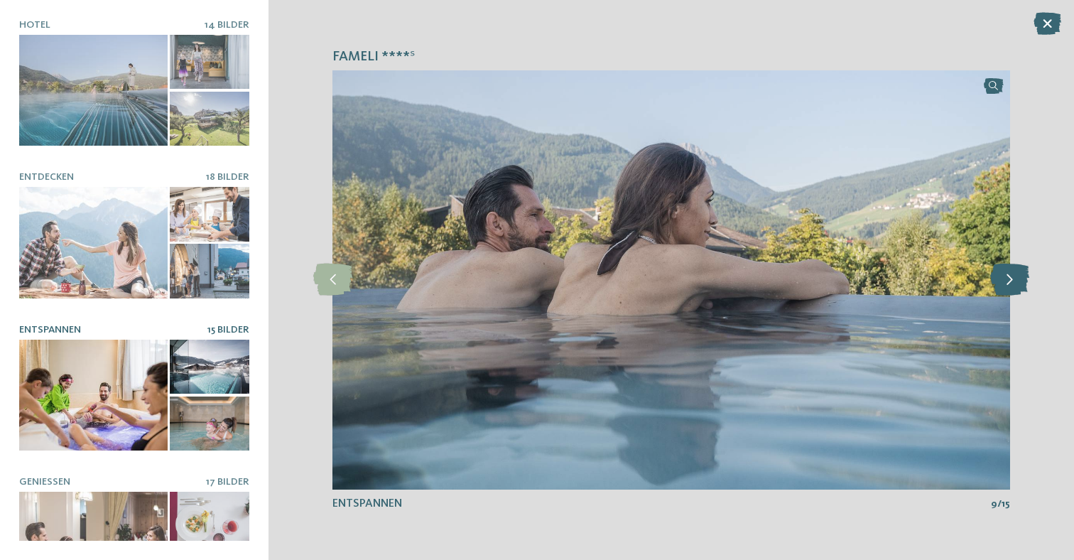
click at [1007, 285] on icon at bounding box center [1009, 279] width 39 height 32
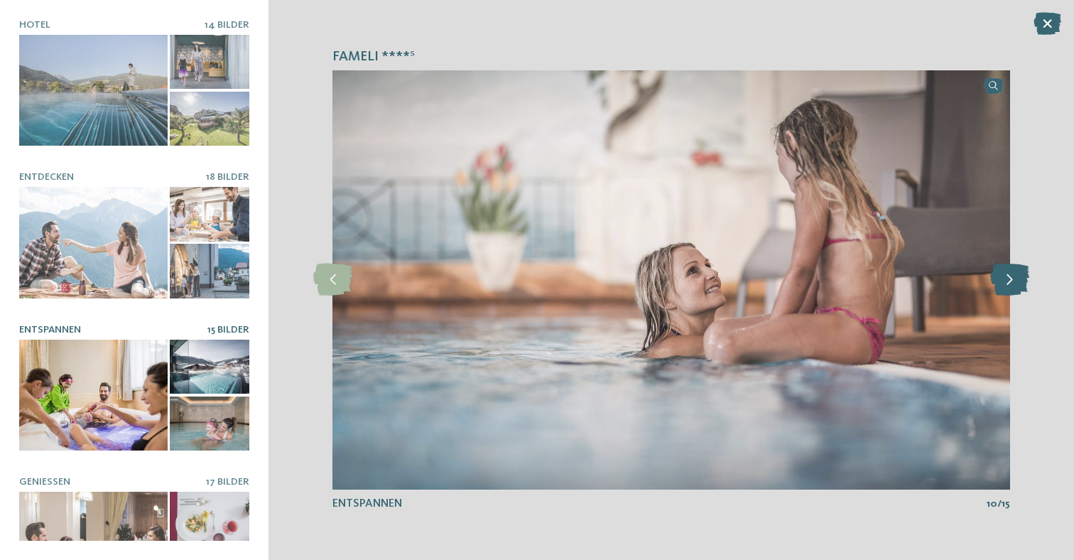
click at [1007, 285] on icon at bounding box center [1009, 279] width 39 height 32
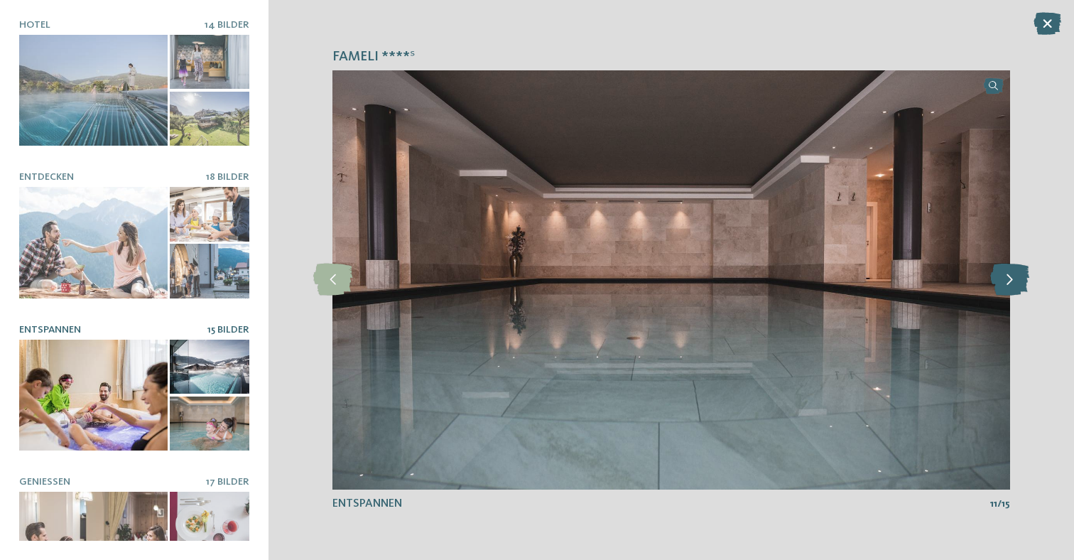
click at [1007, 285] on icon at bounding box center [1009, 279] width 39 height 32
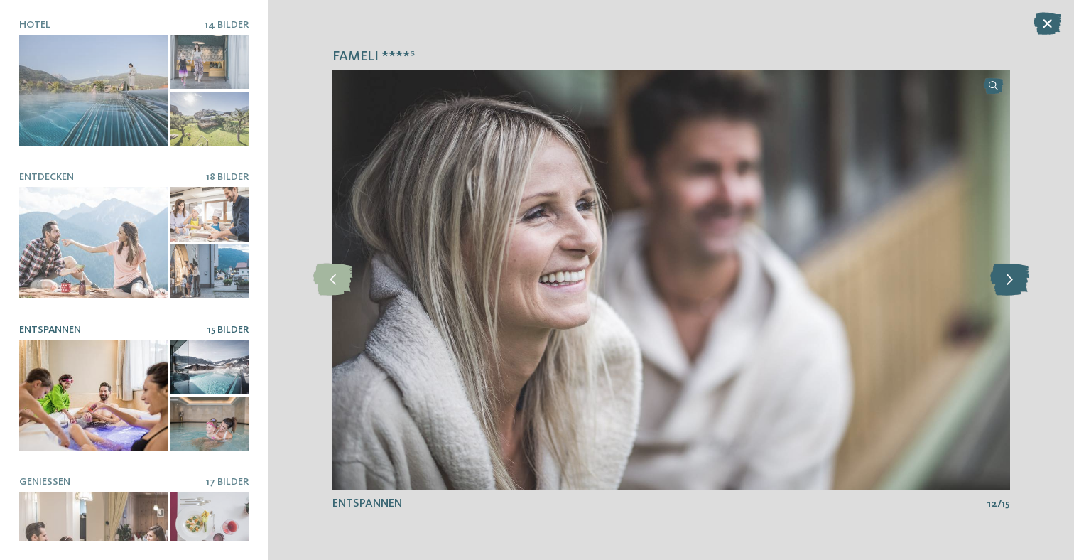
click at [1007, 285] on icon at bounding box center [1009, 279] width 39 height 32
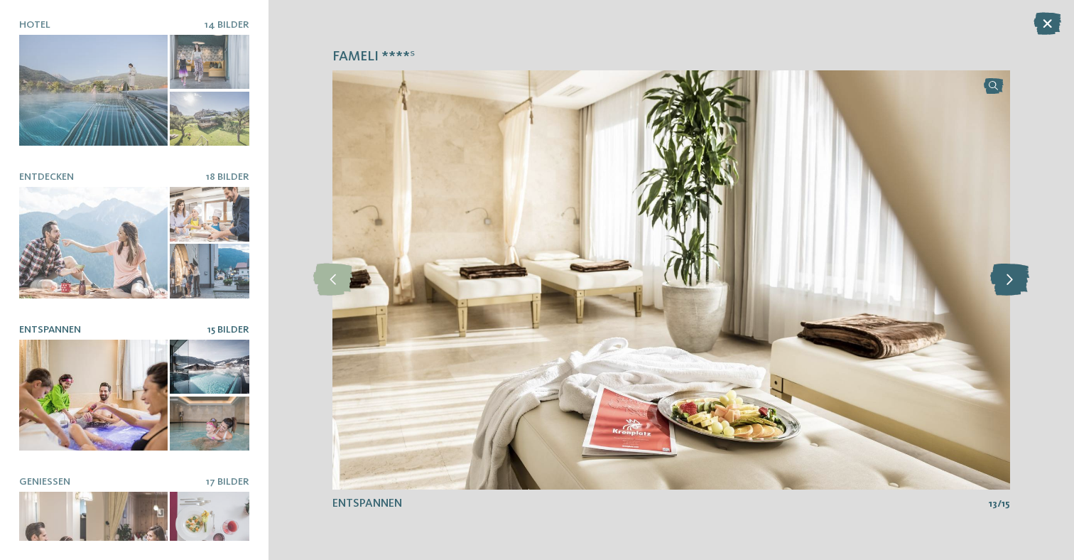
click at [1007, 285] on icon at bounding box center [1009, 279] width 39 height 32
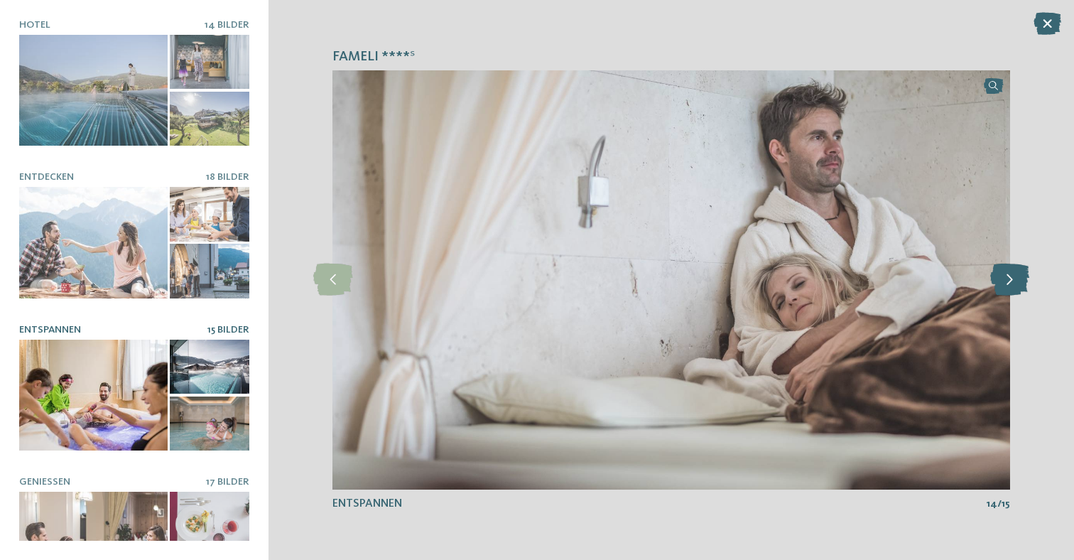
click at [1007, 285] on icon at bounding box center [1009, 279] width 39 height 32
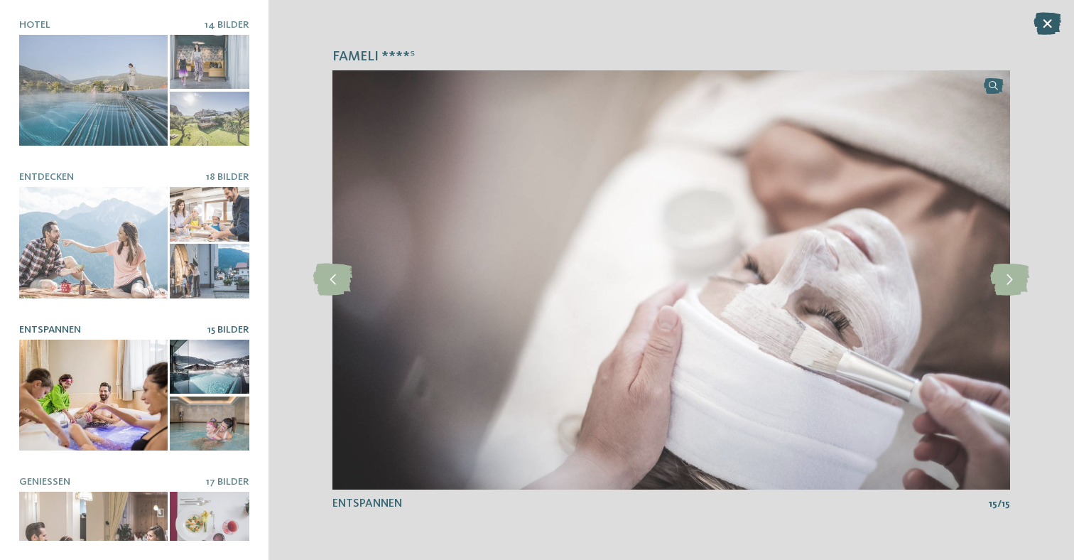
click at [1040, 21] on icon at bounding box center [1047, 23] width 28 height 23
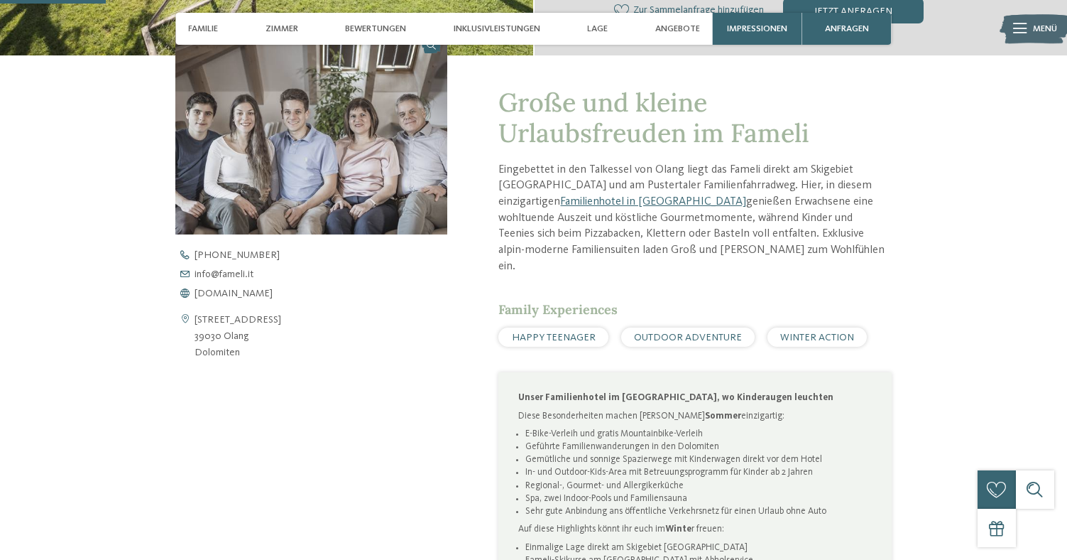
scroll to position [449, 0]
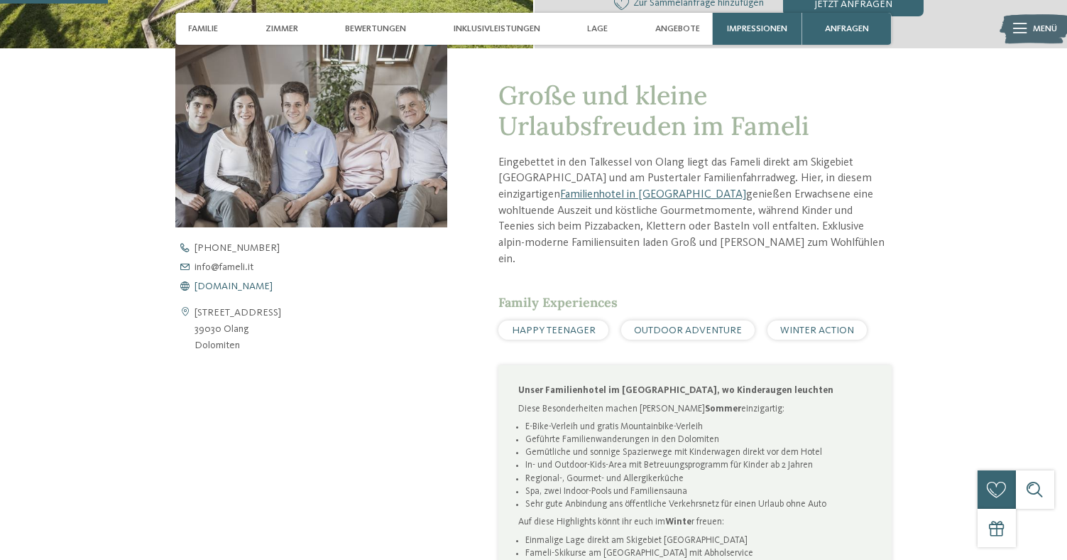
click at [220, 281] on span "www.fameli.it" at bounding box center [234, 286] width 78 height 10
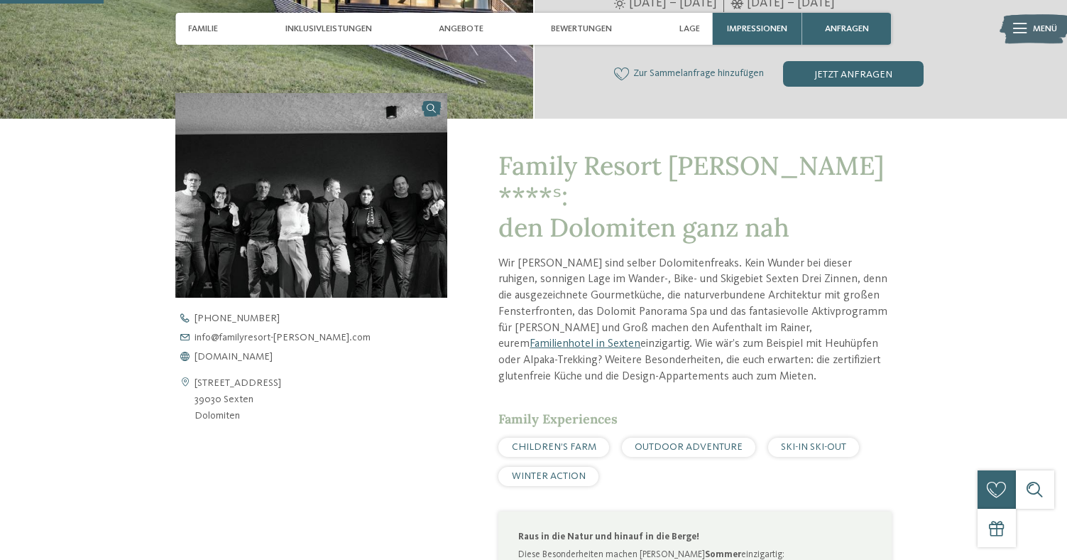
scroll to position [380, 0]
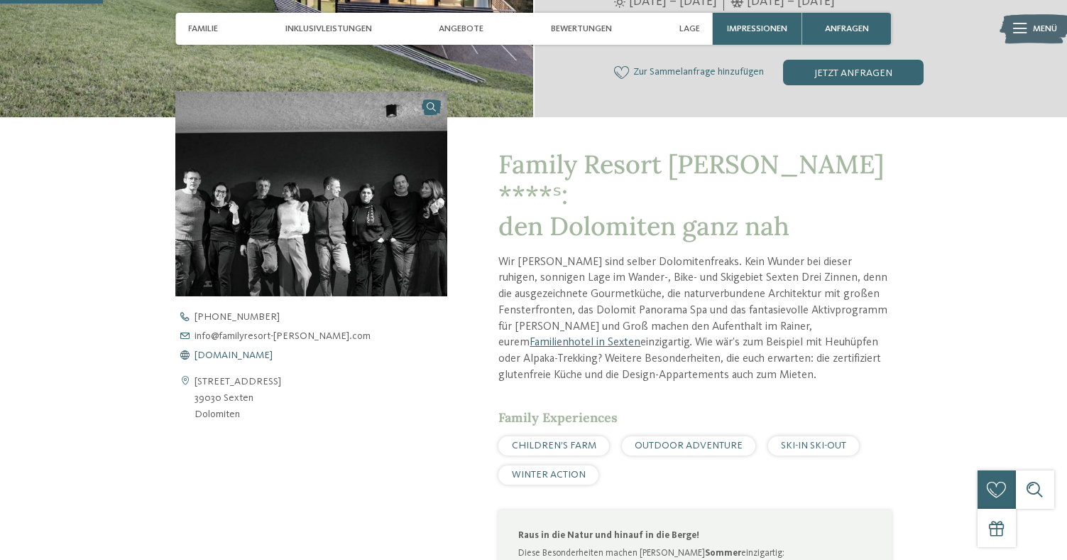
click at [270, 357] on span "www.familyresort-rainer.com" at bounding box center [234, 355] width 78 height 10
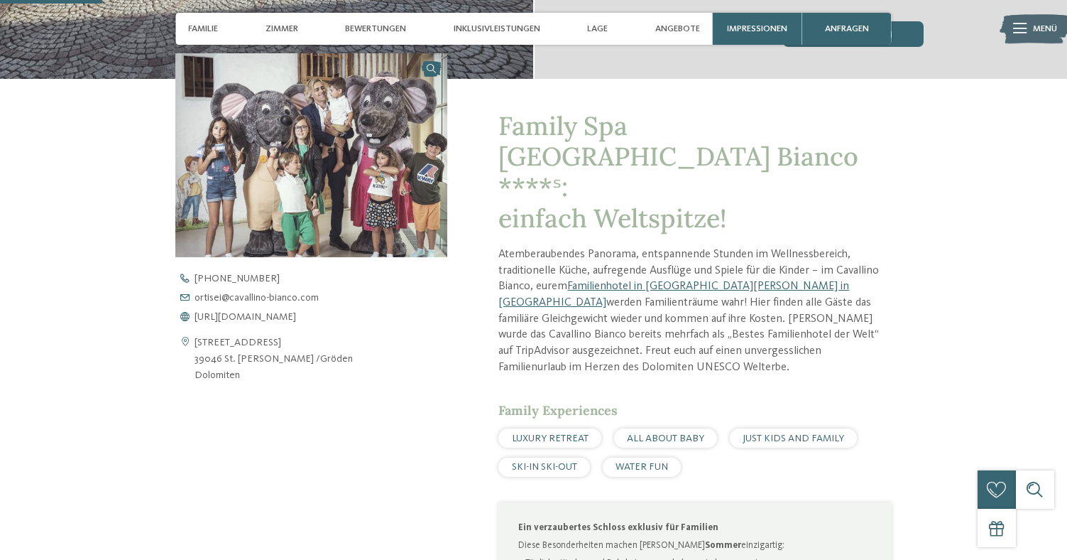
scroll to position [469, 0]
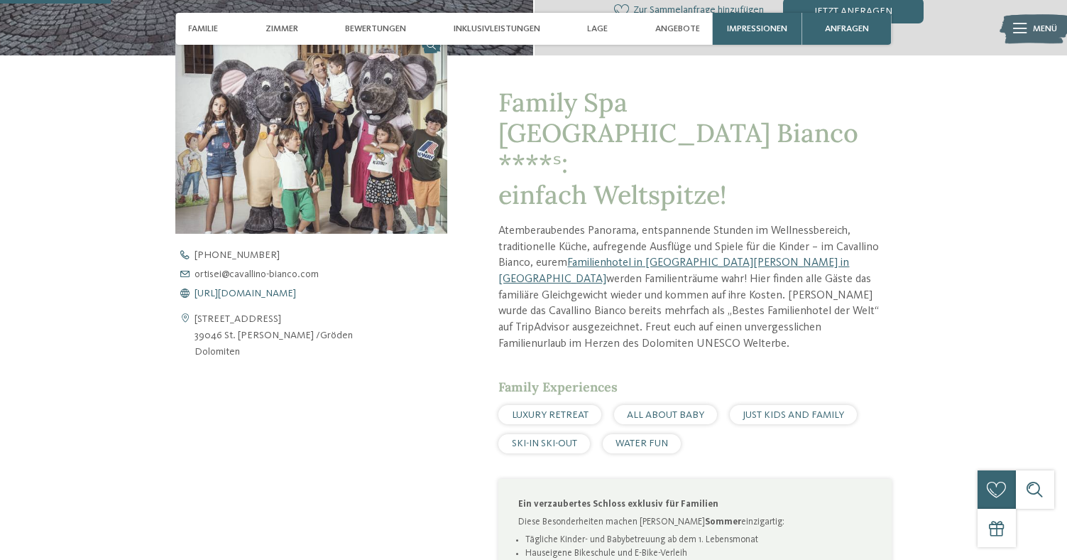
click at [250, 288] on span "[URL][DOMAIN_NAME]" at bounding box center [246, 293] width 102 height 10
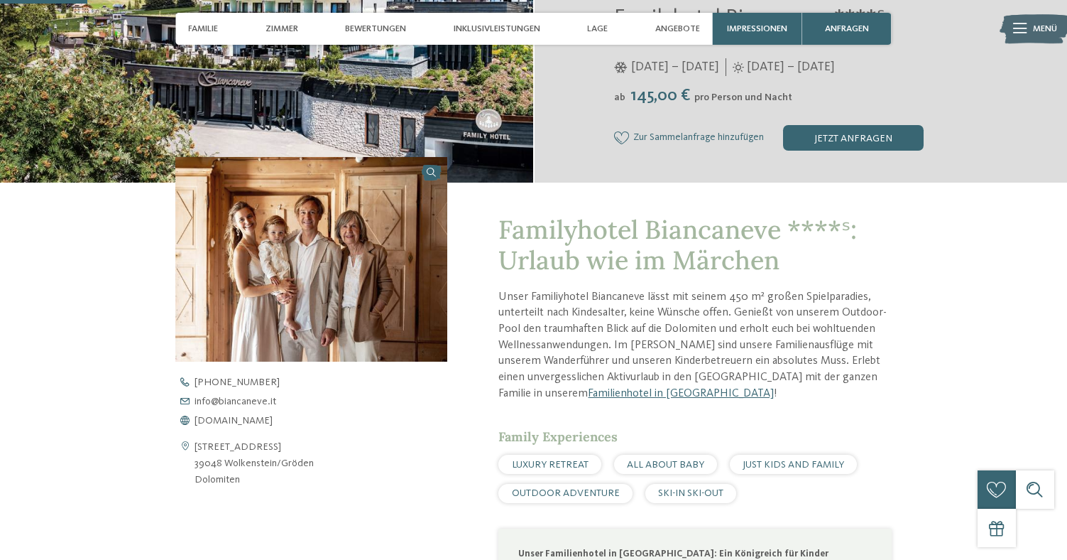
scroll to position [321, 0]
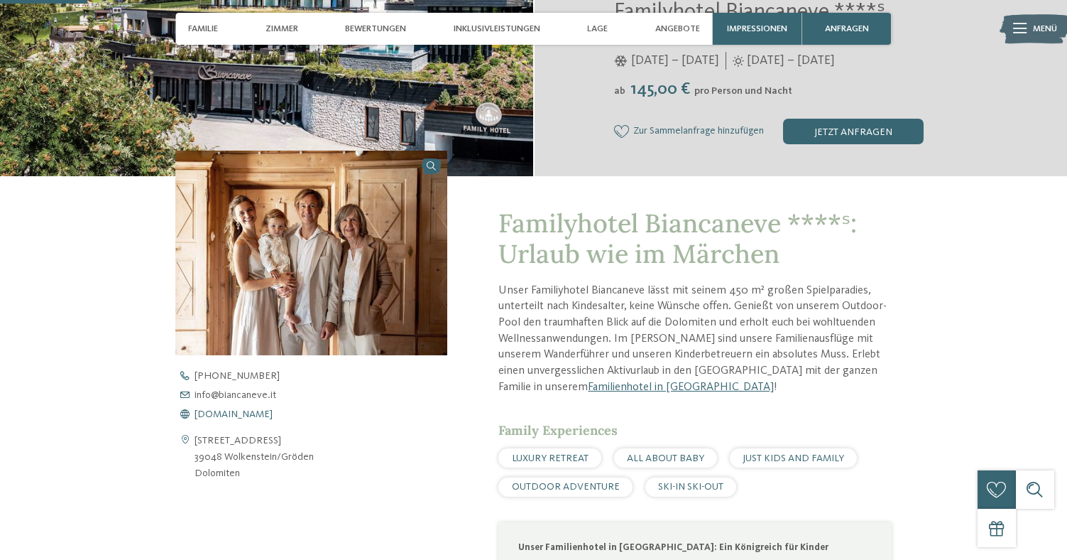
click at [225, 413] on span "www.biancaneve.it" at bounding box center [234, 414] width 78 height 10
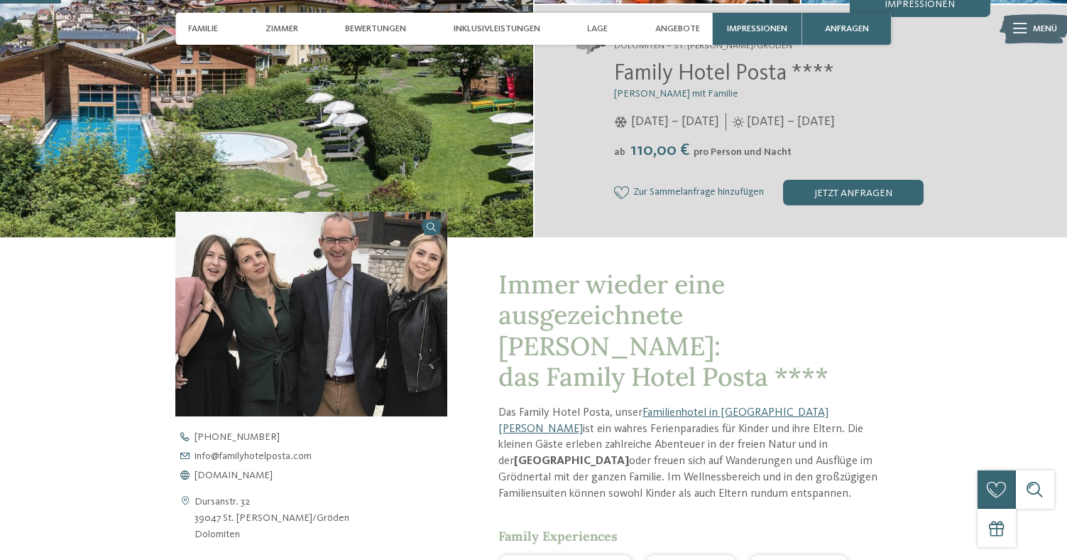
scroll to position [287, 0]
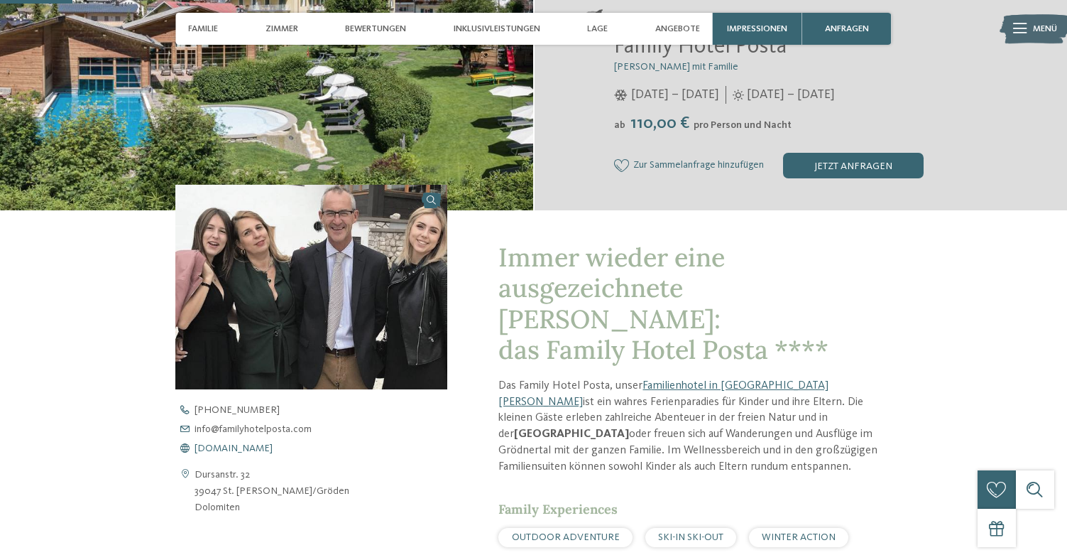
click at [273, 447] on span "[DOMAIN_NAME]" at bounding box center [234, 448] width 78 height 10
